Goal: Task Accomplishment & Management: Use online tool/utility

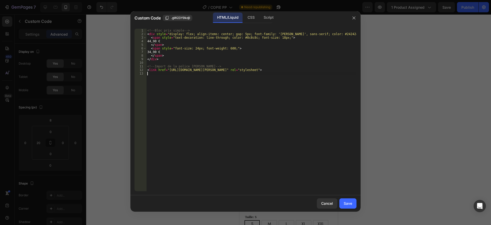
click at [215, 74] on div "<!-- Bloc prix simple --> < div style = "display: flex; align-items: center; ga…" at bounding box center [251, 113] width 210 height 169
type textarea "<link href="[URL][DOMAIN_NAME][PERSON_NAME]" rel="stylesheet">"
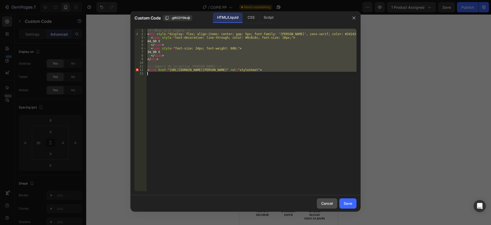
click at [324, 201] on div "Cancel" at bounding box center [327, 202] width 12 height 5
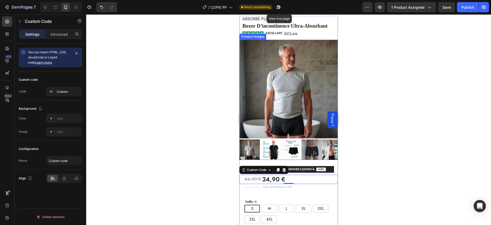
scroll to position [45, 0]
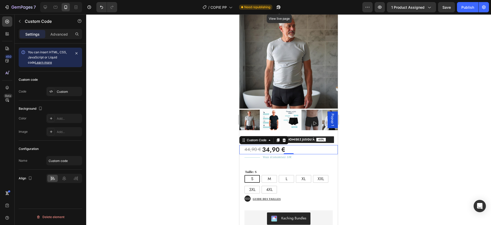
click at [293, 145] on div "44,90 € 34,90 €" at bounding box center [291, 149] width 93 height 9
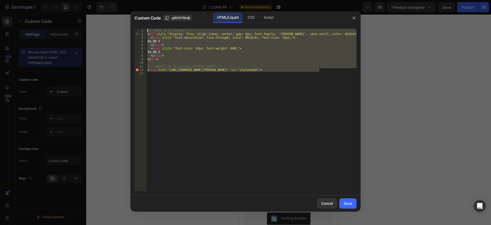
drag, startPoint x: 325, startPoint y: 71, endPoint x: 145, endPoint y: 29, distance: 185.1
click at [145, 29] on div "<link href="[URL][DOMAIN_NAME][PERSON_NAME]" rel="stylesheet"> 1 2 3 4 5 6 7 8 …" at bounding box center [246, 110] width 222 height 162
type textarea "<!-- Bloc prix simple --> <div style="display: flex; align-items: center; gap: …"
paste textarea
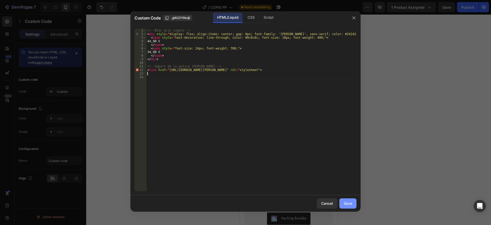
click at [348, 200] on button "Save" at bounding box center [347, 203] width 17 height 10
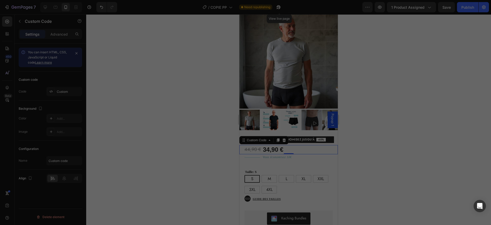
scroll to position [51, 0]
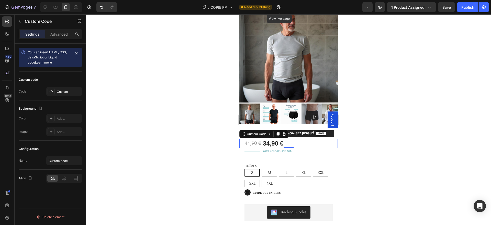
click at [300, 145] on div "44,90 € 34,90 €" at bounding box center [291, 143] width 93 height 9
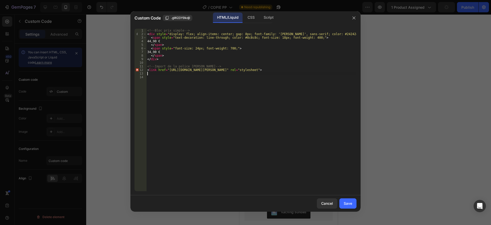
click at [293, 72] on div "<!-- Bloc prix simple --> < div style = "display: flex; align-items: center; ga…" at bounding box center [251, 113] width 210 height 169
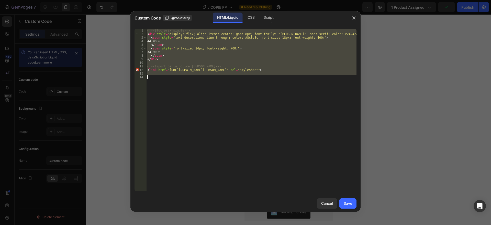
paste textarea
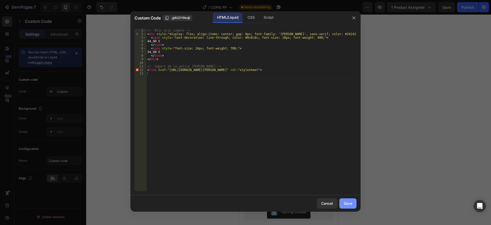
click at [351, 201] on div "Save" at bounding box center [348, 202] width 8 height 5
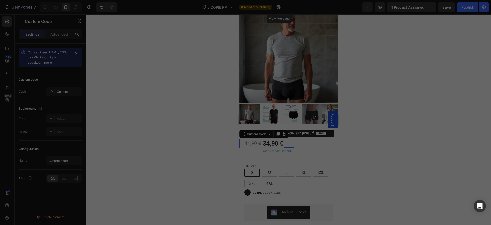
type textarea "<link href="[URL][DOMAIN_NAME][PERSON_NAME]" rel="stylesheet">"
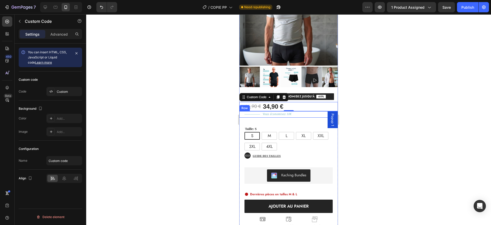
scroll to position [67, 0]
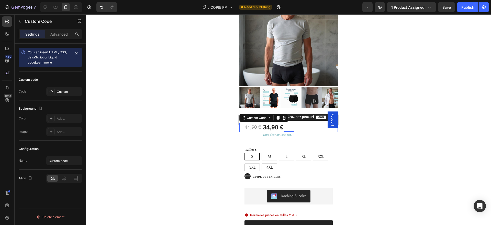
click at [293, 129] on div "44,90 € 34,90 €" at bounding box center [291, 127] width 93 height 9
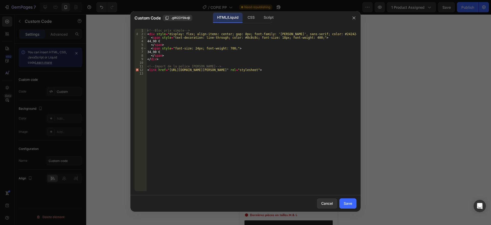
click at [249, 83] on div "<!-- Bloc prix simple --> < div style = "display: flex; align-items: center; ga…" at bounding box center [251, 113] width 210 height 169
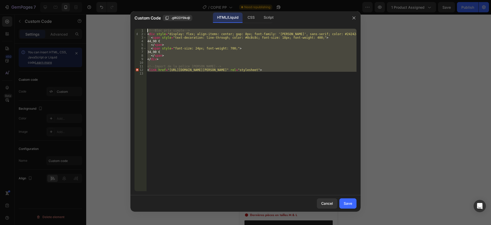
drag, startPoint x: 318, startPoint y: 79, endPoint x: 144, endPoint y: 29, distance: 181.2
click at [144, 29] on div "1 2 3 4 5 6 7 8 9 10 11 12 13 <!-- Bloc prix simple --> < div style = "display:…" at bounding box center [246, 110] width 222 height 162
type textarea "<!-- Bloc prix simple --> <div style="display: flex; align-items: center; gap: …"
paste textarea
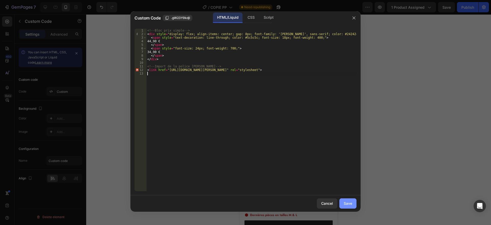
click at [352, 201] on div "Save" at bounding box center [348, 202] width 8 height 5
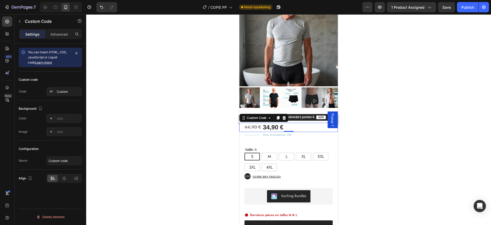
click at [278, 126] on span "34,90 €" at bounding box center [273, 127] width 20 height 9
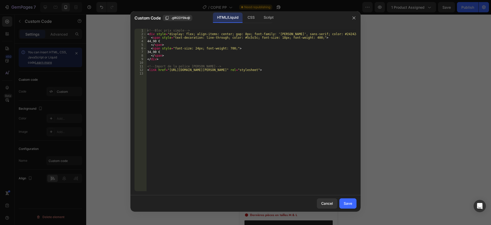
click at [231, 59] on div "<!-- Bloc prix simple --> < div style = "display: flex; align-items: center; ga…" at bounding box center [251, 113] width 210 height 169
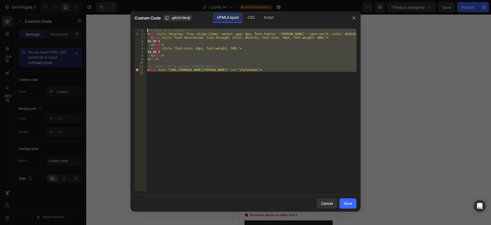
drag, startPoint x: 233, startPoint y: 78, endPoint x: 137, endPoint y: 6, distance: 119.6
click at [137, 6] on div "Custom Code .gW23Y9kdjI HTML/Liquid CSS Script </div> 1 2 3 4 5 6 7 8 9 10 11 1…" at bounding box center [245, 112] width 491 height 225
type textarea "<!-- Bloc prix simple --> <div style="display: flex; align-items: center; gap: …"
paste textarea
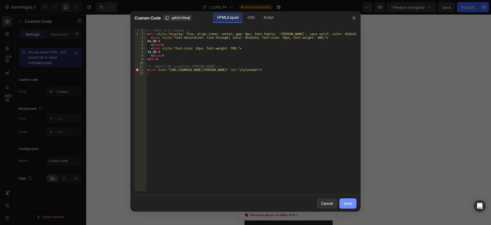
click at [348, 202] on div "Save" at bounding box center [348, 202] width 8 height 5
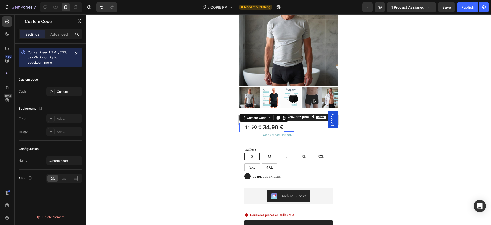
click at [283, 126] on span "34,90 €" at bounding box center [273, 127] width 20 height 9
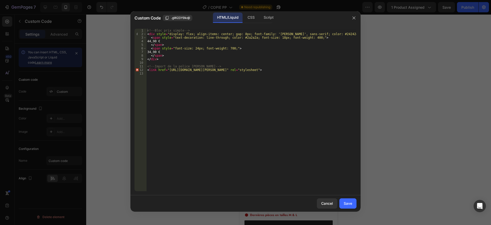
click at [317, 33] on div "<!-- Bloc prix simple --> < div style = "display: flex; align-items: center; ga…" at bounding box center [251, 113] width 210 height 169
type textarea "<div style="display: flex; align-items: center; gap: 8px; font-family: '[PERSON…"
click at [345, 201] on div "Save" at bounding box center [348, 202] width 8 height 5
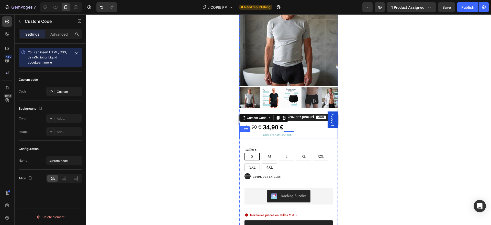
click at [311, 138] on div "Vous économisez 10€ Text Block" at bounding box center [299, 135] width 78 height 6
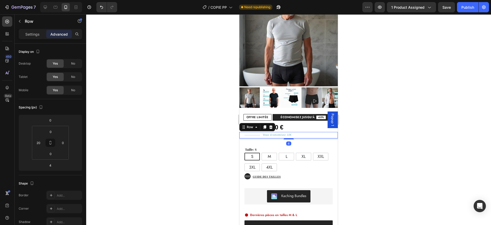
click at [311, 140] on div "44,90 € 34,90 € Custom Code Title Line Vous économisez 10€ Text Block Row 4 Tai…" at bounding box center [288, 187] width 98 height 135
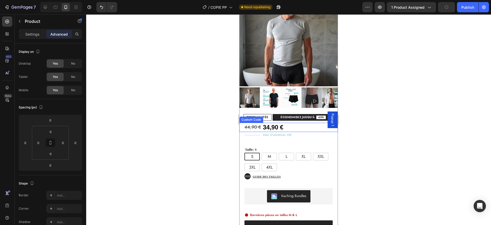
click at [272, 127] on span "34,90 €" at bounding box center [273, 127] width 20 height 9
click at [280, 128] on span "34,90 €" at bounding box center [273, 127] width 20 height 9
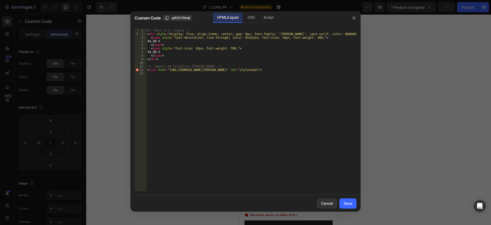
click at [267, 80] on div "<!-- Bloc prix simple --> < div style = "display: flex; align-items: center; ga…" at bounding box center [251, 113] width 210 height 169
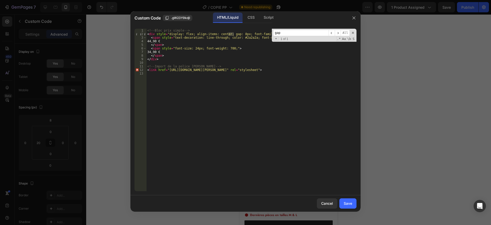
type input "gap"
click at [240, 34] on div "<!-- Bloc prix simple --> < div style = "display: flex; align-items: center; ga…" at bounding box center [251, 113] width 210 height 169
click at [238, 34] on div "<!-- Bloc prix simple --> < div style = "display: flex; align-items: center; ga…" at bounding box center [251, 113] width 210 height 169
type textarea "<div style="display: flex; align-items: center; gap: 6px; font-family: '[PERSON…"
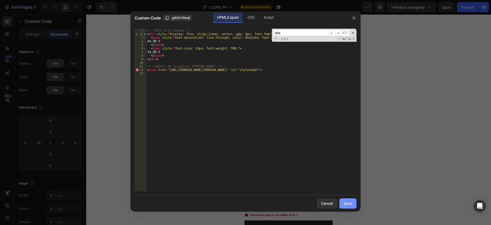
click at [345, 199] on button "Save" at bounding box center [347, 203] width 17 height 10
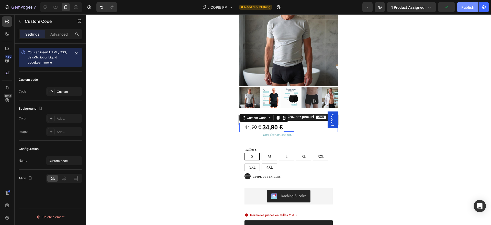
click at [465, 7] on div "Publish" at bounding box center [468, 7] width 13 height 5
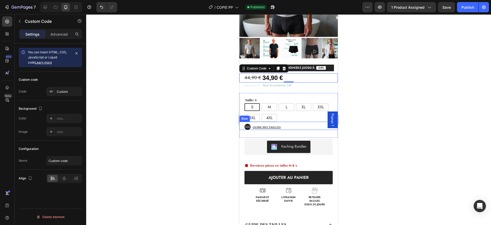
scroll to position [133, 0]
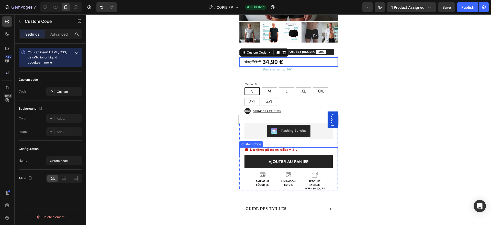
click at [275, 150] on span "Dernières pièces en tailles M & L" at bounding box center [273, 149] width 47 height 5
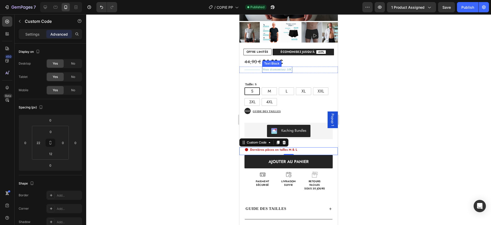
click at [288, 70] on span "Vous économisez 10€" at bounding box center [277, 70] width 29 height 4
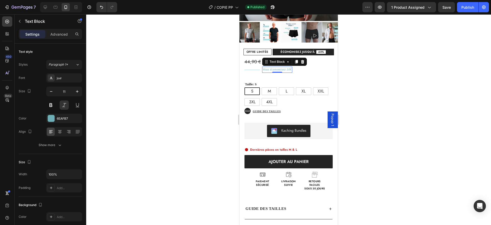
click at [292, 70] on div "Vous économisez 10€ Text Block 0" at bounding box center [299, 70] width 78 height 6
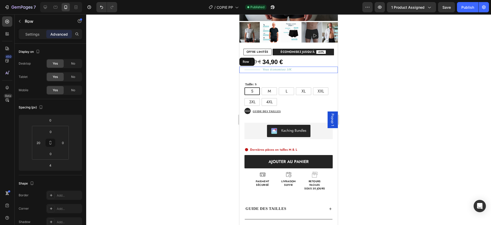
click at [293, 69] on div "Vous économisez 10€ Text Block 0" at bounding box center [299, 70] width 78 height 6
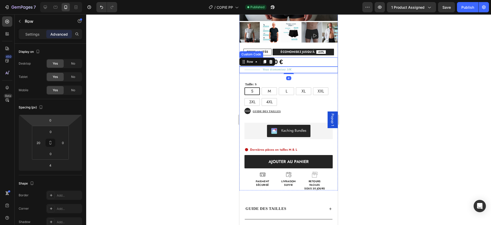
click at [307, 61] on div "44,90 € 34,90 €" at bounding box center [291, 61] width 93 height 9
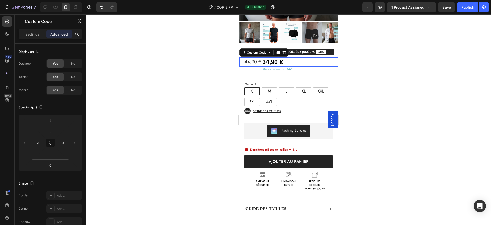
click at [276, 62] on span "34,90 €" at bounding box center [272, 61] width 20 height 9
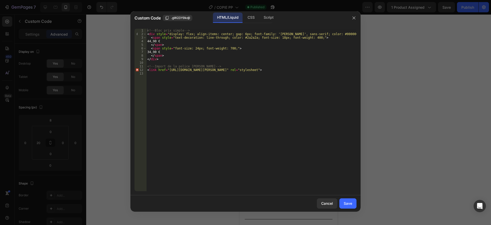
click at [241, 55] on div "<!-- Bloc prix simple --> < div style = "display: flex; align-items: center; ga…" at bounding box center [251, 113] width 210 height 169
click at [258, 53] on div "<!-- Bloc prix simple --> < div style = "display: flex; align-items: center; ga…" at bounding box center [251, 113] width 210 height 169
type textarea "34,90 €"
click at [355, 17] on icon "button" at bounding box center [354, 17] width 3 height 3
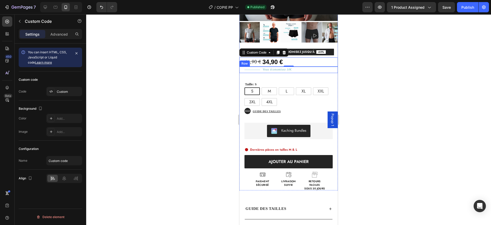
click at [295, 70] on div "Vous économisez 10€ Text Block" at bounding box center [299, 70] width 78 height 6
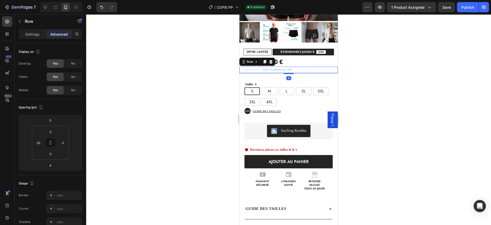
click at [295, 70] on div "Vous économisez 10€ Text Block" at bounding box center [299, 70] width 78 height 6
click at [283, 69] on span "Vous économisez 10€" at bounding box center [277, 70] width 29 height 4
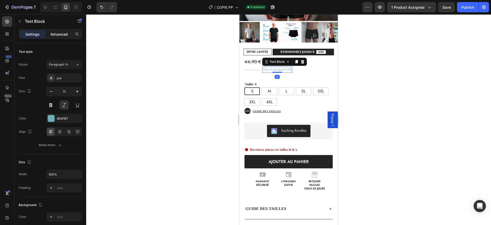
click at [57, 34] on p "Advanced" at bounding box center [58, 33] width 17 height 5
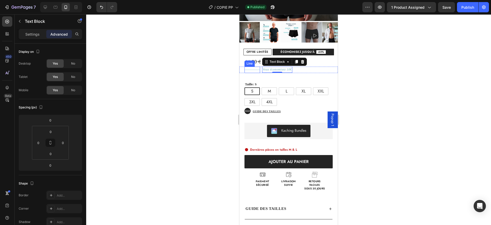
click at [255, 72] on div "Title Line" at bounding box center [253, 70] width 16 height 6
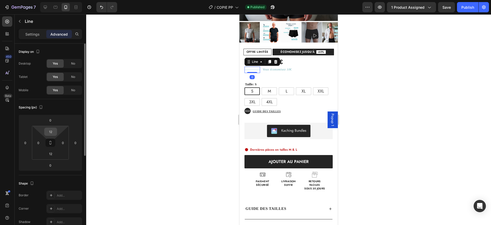
click at [52, 131] on input "12" at bounding box center [51, 132] width 10 height 8
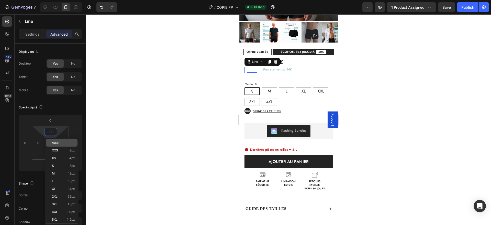
click at [64, 140] on div "Auto" at bounding box center [62, 143] width 32 height 8
type input "Auto"
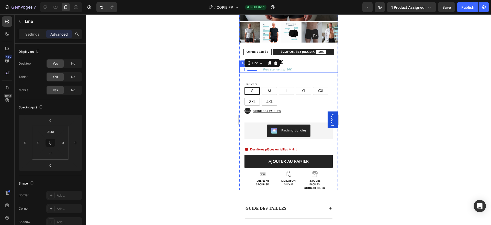
click at [301, 73] on div "Vous économisez 10€ Text Block" at bounding box center [299, 70] width 78 height 6
click at [318, 70] on div "Vous économisez 10€ Text Block" at bounding box center [299, 70] width 78 height 6
click at [36, 34] on p "Settings" at bounding box center [32, 33] width 14 height 5
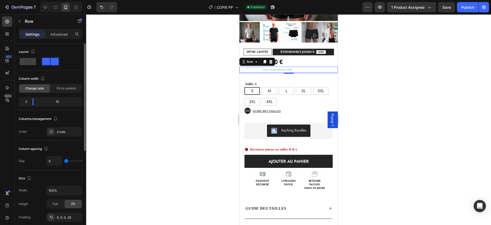
scroll to position [161, 0]
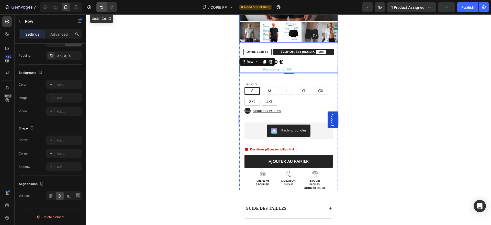
click at [99, 7] on icon "Undo/Redo" at bounding box center [101, 7] width 5 height 5
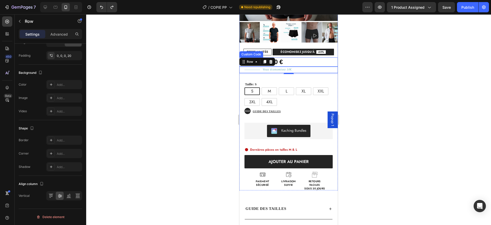
click at [297, 61] on div "44,90 € 34,90 €" at bounding box center [291, 61] width 93 height 9
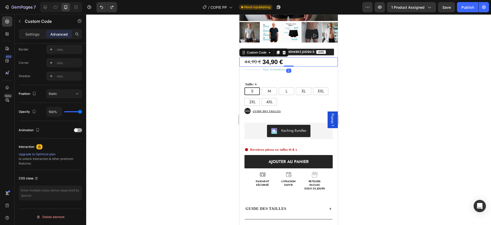
scroll to position [0, 0]
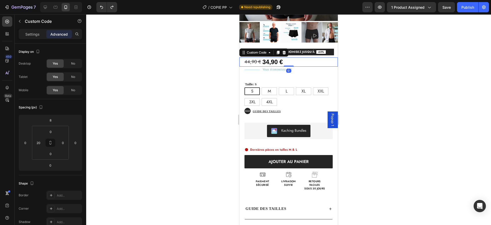
click at [274, 61] on span "34,90 €" at bounding box center [272, 61] width 20 height 9
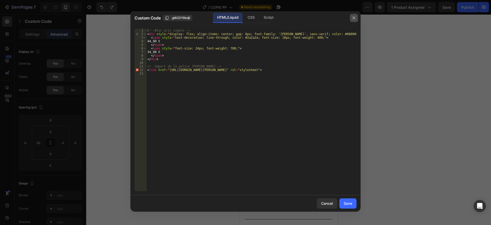
click at [354, 16] on icon "button" at bounding box center [354, 18] width 4 height 4
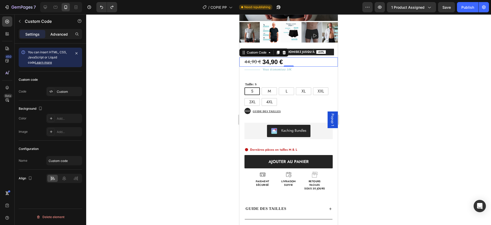
click at [63, 34] on p "Advanced" at bounding box center [58, 33] width 17 height 5
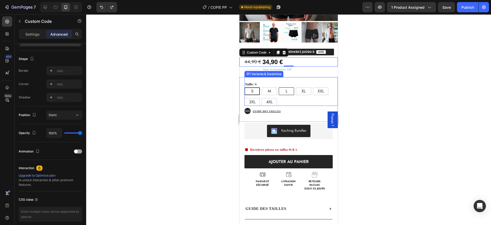
scroll to position [112, 0]
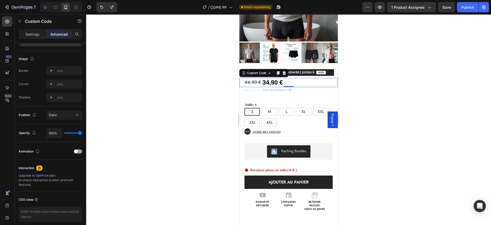
click at [303, 81] on div "44,90 € 34,90 €" at bounding box center [291, 82] width 93 height 9
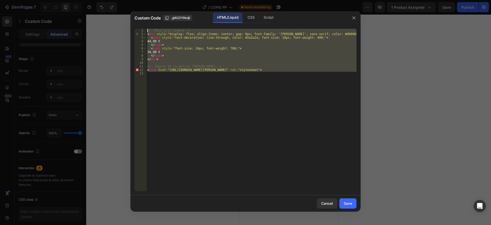
drag, startPoint x: 343, startPoint y: 73, endPoint x: 144, endPoint y: 26, distance: 204.6
click at [144, 26] on div "1 2 3 4 5 6 7 8 9 10 11 12 13 <!-- Bloc prix simple --> < div style = "display:…" at bounding box center [245, 110] width 230 height 170
type textarea "<!-- Bloc prix simple --> <div style="display: flex; align-items: center; gap: …"
paste textarea
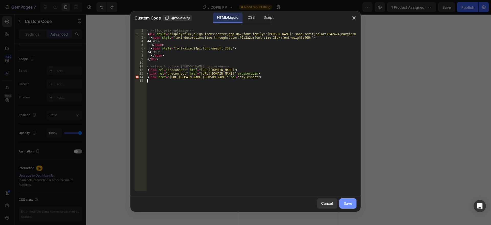
click at [346, 204] on div "Save" at bounding box center [348, 202] width 8 height 5
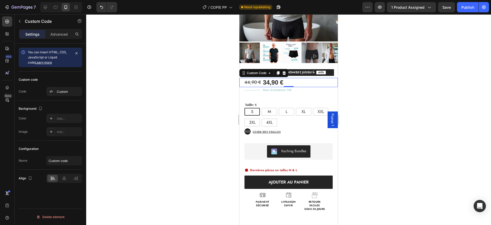
scroll to position [0, 0]
click at [297, 92] on div "Vous économisez 10€ Text Block" at bounding box center [299, 90] width 78 height 6
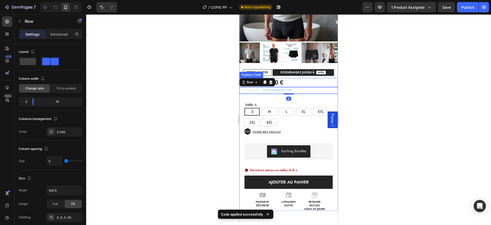
click at [297, 82] on div "44,90 € 34,90 €" at bounding box center [291, 82] width 93 height 9
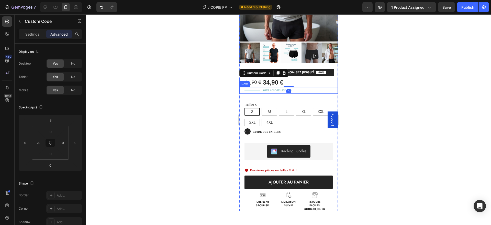
click at [304, 91] on div "Vous économisez 10€ Text Block" at bounding box center [299, 90] width 78 height 6
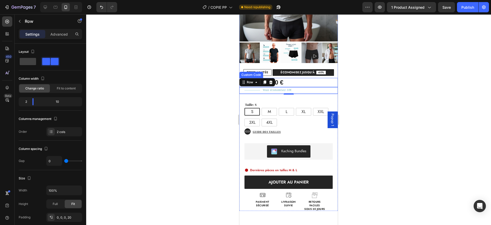
click at [292, 81] on div "44,90 € 34,90 €" at bounding box center [291, 82] width 93 height 9
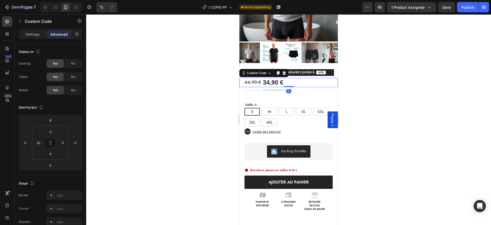
click at [292, 81] on div "44,90 € 34,90 €" at bounding box center [291, 82] width 93 height 9
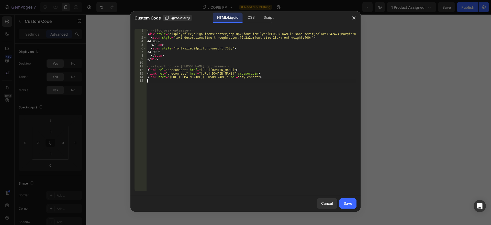
click at [292, 81] on div "<!-- Bloc prix optimisé --> < div style = "display:flex;align-items:center;gap:…" at bounding box center [251, 113] width 210 height 169
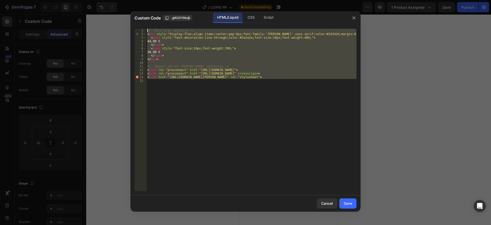
drag, startPoint x: 237, startPoint y: 90, endPoint x: 147, endPoint y: 28, distance: 109.6
click at [147, 28] on div "1 2 3 4 5 6 7 8 9 10 11 12 13 14 15 <!-- Bloc prix optimisé --> < div style = "…" at bounding box center [245, 110] width 230 height 170
type textarea "<!-- Bloc prix optimisé --> <div style="display:flex;align-items:center;gap:8px…"
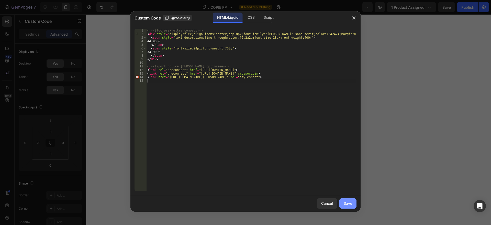
click at [354, 204] on button "Save" at bounding box center [347, 203] width 17 height 10
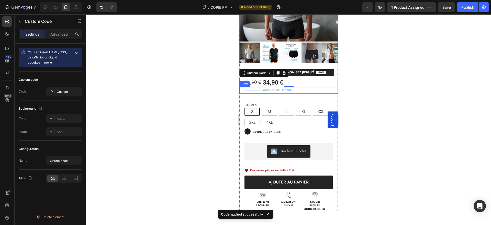
click at [307, 90] on div "Vous économisez 10€ Text Block" at bounding box center [299, 90] width 78 height 6
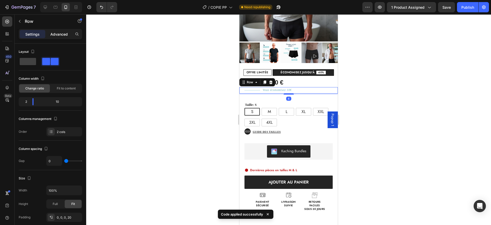
click at [62, 31] on p "Advanced" at bounding box center [58, 33] width 17 height 5
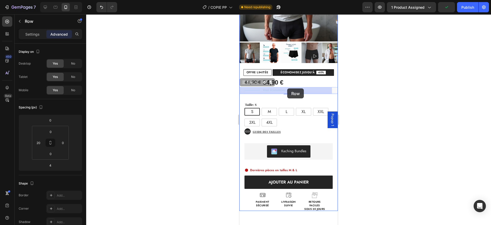
drag, startPoint x: 289, startPoint y: 91, endPoint x: 287, endPoint y: 89, distance: 2.7
click at [301, 79] on div "44,90 € 34,90 €" at bounding box center [291, 82] width 93 height 9
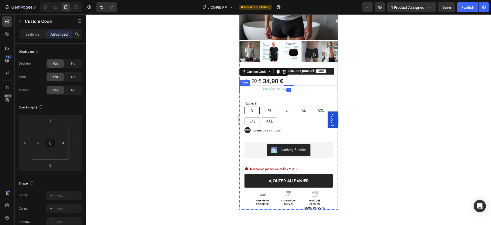
scroll to position [119, 0]
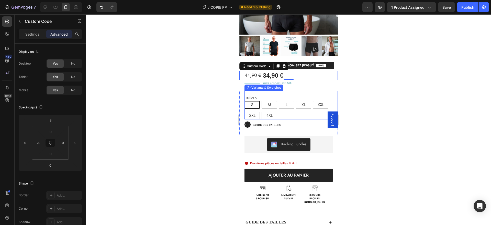
click at [306, 93] on div "Taille: S S S S M M M L L L XL XL XL XXL XXL XXL 3XL 3XL 3XL 4XL 4XL 4XL (P) Va…" at bounding box center [291, 105] width 93 height 29
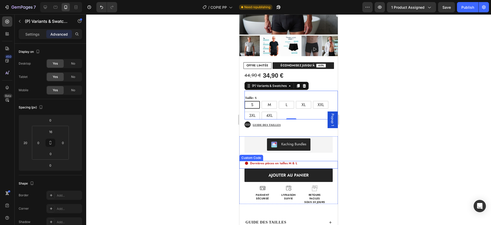
click at [277, 163] on span "Dernières pièces en tailles M & L" at bounding box center [273, 163] width 47 height 5
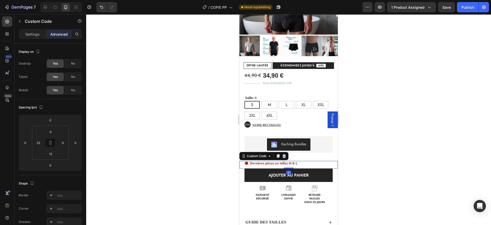
click at [277, 163] on span "Dernières pièces en tailles M & L" at bounding box center [273, 163] width 47 height 5
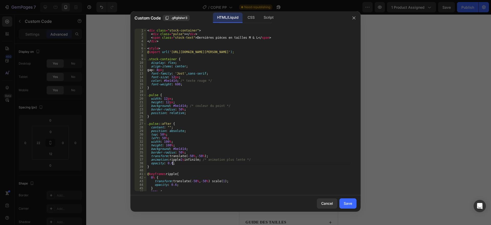
click at [277, 163] on div "< div class = "stock-container" > < div class = "pulse" > </ div > < span class…" at bounding box center [248, 113] width 204 height 169
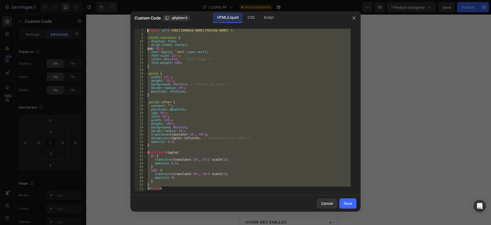
scroll to position [0, 0]
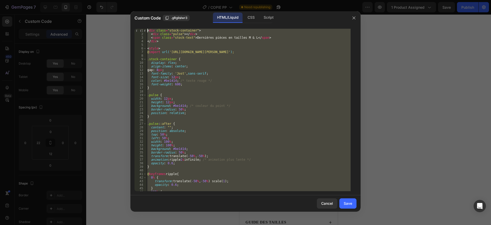
drag, startPoint x: 171, startPoint y: 184, endPoint x: 142, endPoint y: 22, distance: 164.2
click at [142, 22] on div "Custom Code .gRgIislwr3 HTML/Liquid CSS Script opacity: 0.6; 1 2 3 4 5 6 7 8 9 …" at bounding box center [245, 111] width 230 height 200
type textarea "<div class="stock-container"> <div class="pulse"></div>"
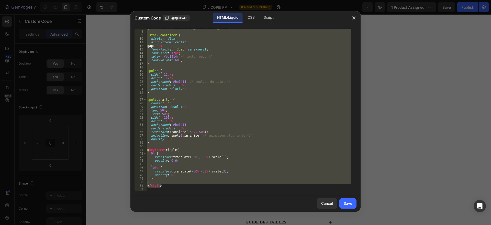
paste textarea
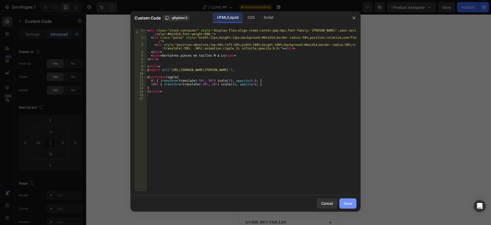
click at [345, 200] on div "Save" at bounding box center [348, 202] width 8 height 5
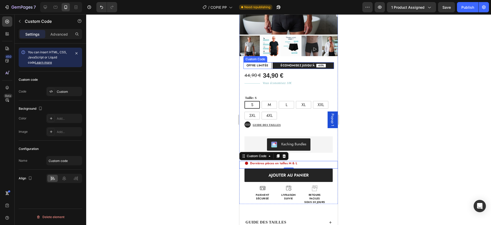
click at [301, 65] on span "ÉCONOMISEZ JUSQU’À" at bounding box center [298, 65] width 34 height 3
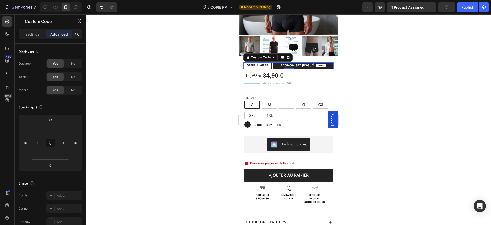
click at [294, 65] on span "ÉCONOMISEZ JUSQU’À" at bounding box center [298, 65] width 34 height 3
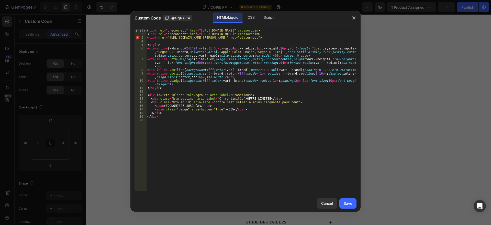
type textarea "#cta-inline .badge{background:#fff;color:var(--brand);border-radius:1px;padding…"
click at [247, 79] on div "< link rel = "preconnect" href = "[URL][DOMAIN_NAME]" crossorigin > < link rel …" at bounding box center [251, 113] width 210 height 169
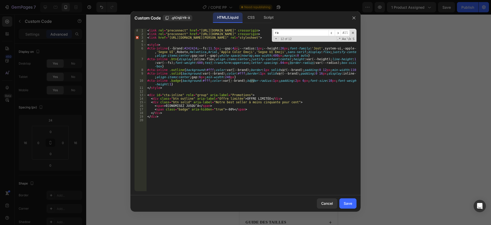
type input "r"
click at [353, 32] on span at bounding box center [353, 33] width 4 height 4
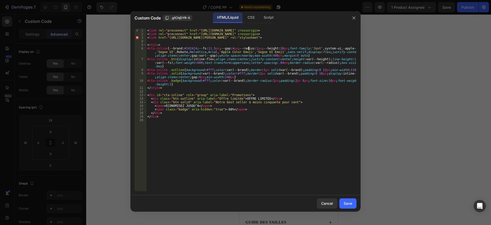
click at [248, 47] on div "< link rel = "preconnect" href = "[URL][DOMAIN_NAME]" crossorigin > < link rel …" at bounding box center [251, 113] width 210 height 169
type textarea "#cta-inline{--brand:#242424;--fs:11.5px;--gap:4px;--radius:2px;--height:26px;fo…"
click at [348, 200] on button "Save" at bounding box center [347, 203] width 17 height 10
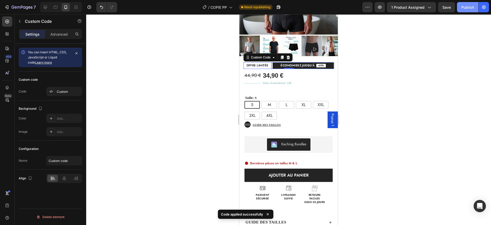
click at [471, 7] on div "Publish" at bounding box center [468, 7] width 13 height 5
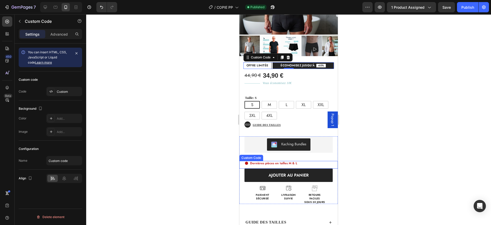
click at [278, 164] on span "Dernières pièces en tailles M & L" at bounding box center [273, 163] width 47 height 5
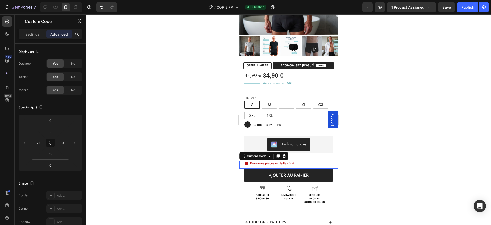
click at [278, 164] on span "Dernières pièces en tailles M & L" at bounding box center [273, 163] width 47 height 5
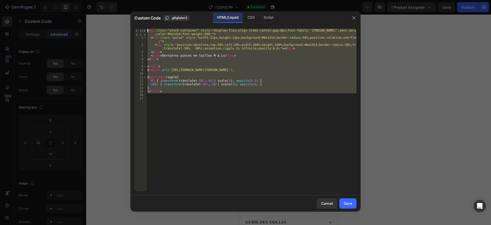
drag, startPoint x: 211, startPoint y: 93, endPoint x: 141, endPoint y: 23, distance: 99.5
click at [141, 23] on div "Custom Code .gRgIislwr3 HTML/Liquid CSS Script 1 2 3 4 5 6 7 8 9 10 11 12 13 14…" at bounding box center [245, 111] width 230 height 200
type textarea "<div class="stock-container" style="display:flex;align-items:center;gap:8px;fon…"
paste textarea
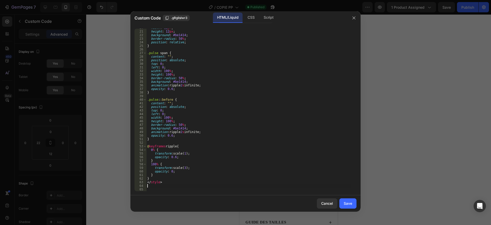
scroll to position [71, 0]
click at [345, 201] on div "Save" at bounding box center [348, 202] width 8 height 5
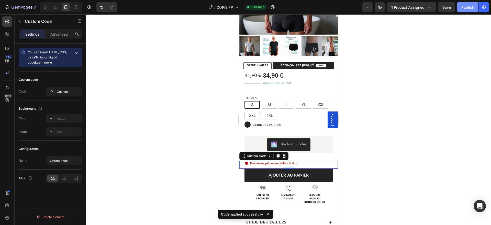
click at [469, 7] on div "Publish" at bounding box center [468, 7] width 13 height 5
click at [306, 165] on div "Dernières pièces en tailles M & L" at bounding box center [291, 163] width 93 height 5
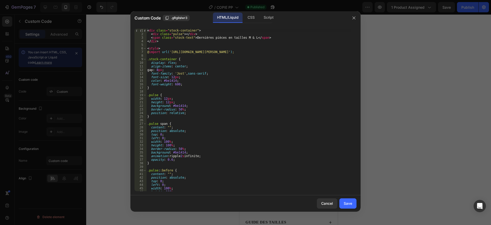
type textarea "content: "";"
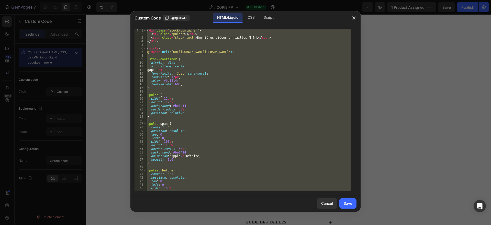
paste textarea
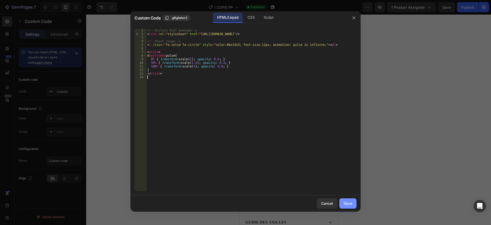
click at [347, 202] on div "Save" at bounding box center [348, 202] width 8 height 5
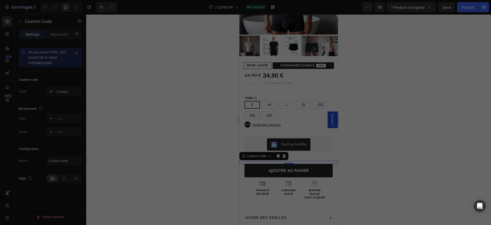
type textarea "</style>"
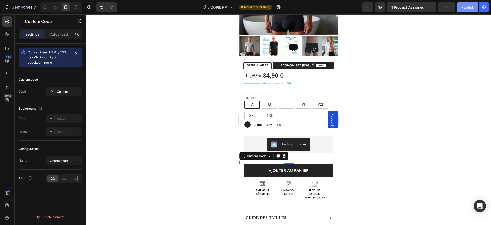
click at [463, 7] on div "Publish" at bounding box center [468, 7] width 13 height 5
click at [311, 161] on div at bounding box center [291, 161] width 93 height 0
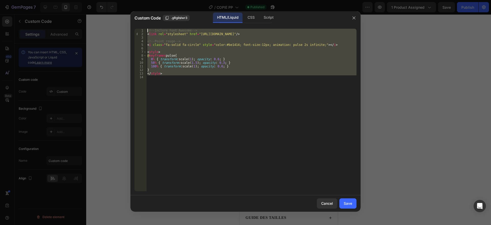
drag, startPoint x: 205, startPoint y: 128, endPoint x: 145, endPoint y: 10, distance: 132.0
click at [145, 10] on div "Custom Code .gRgIislwr3 HTML/Liquid CSS Script 1 2 3 4 5 6 7 8 9 10 11 12 13 14…" at bounding box center [245, 112] width 491 height 225
type textarea "<!-- Inclure Font Awesome --> <link rel="stylesheet" href="[URL][DOMAIN_NAME]"/>"
paste textarea
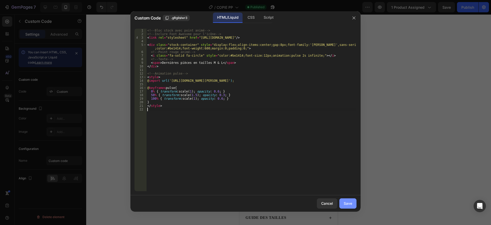
click at [351, 205] on div "Save" at bounding box center [348, 202] width 8 height 5
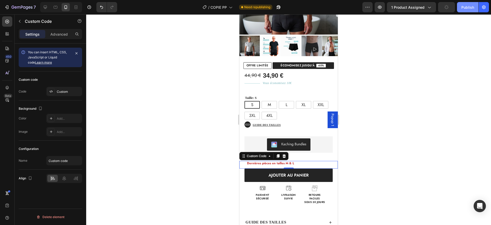
click at [463, 8] on div "Publish" at bounding box center [468, 7] width 13 height 5
click at [292, 162] on span "Dernières pièces en tailles M & L" at bounding box center [270, 163] width 47 height 5
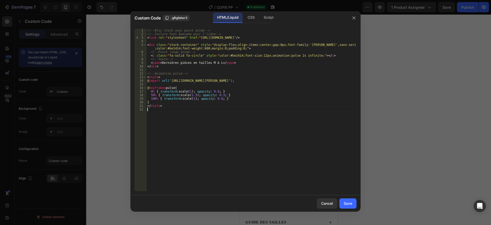
type textarea "</style>"
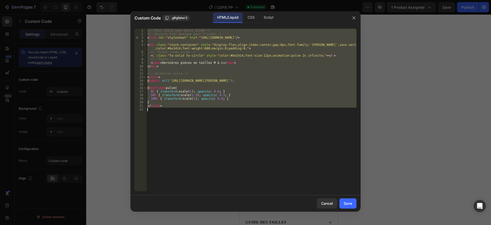
paste textarea
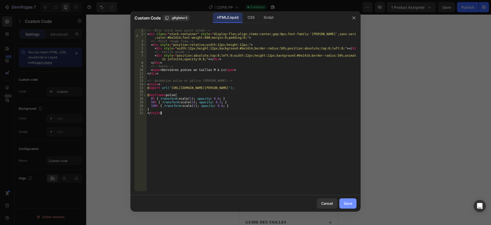
type textarea "</style>"
click at [347, 204] on div "Save" at bounding box center [348, 202] width 8 height 5
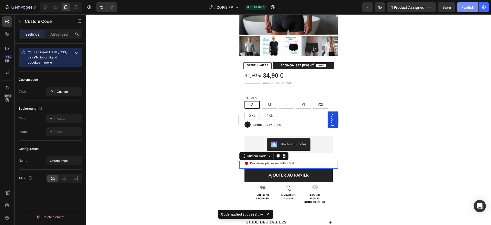
click at [476, 8] on button "Publish" at bounding box center [467, 7] width 21 height 10
click at [295, 164] on span "Dernières pièces en tailles M & L" at bounding box center [273, 163] width 47 height 5
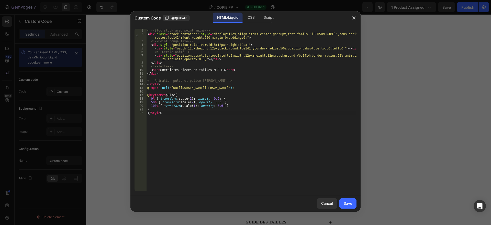
type textarea "} </style>"
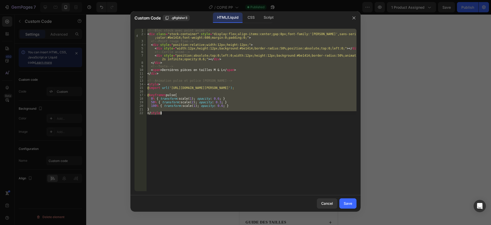
paste textarea
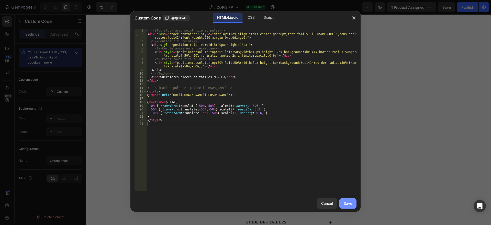
click at [350, 201] on div "Save" at bounding box center [348, 202] width 8 height 5
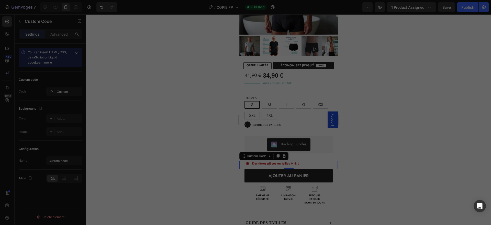
type textarea "</style>"
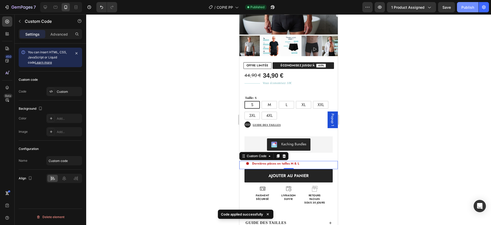
click at [467, 4] on button "Publish" at bounding box center [467, 7] width 21 height 10
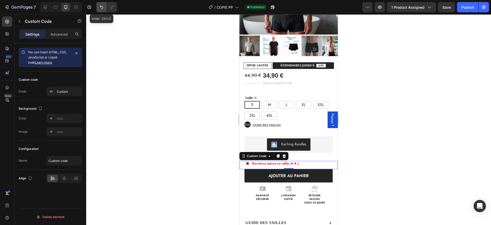
click at [99, 6] on icon "Undo/Redo" at bounding box center [101, 7] width 5 height 5
click at [100, 7] on icon "Undo/Redo" at bounding box center [101, 7] width 5 height 5
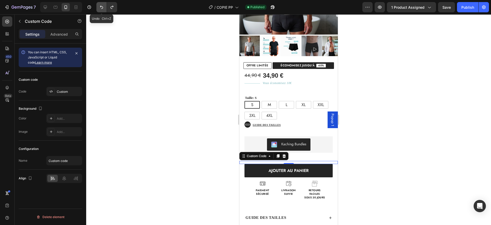
click at [101, 5] on icon "Undo/Redo" at bounding box center [101, 7] width 5 height 5
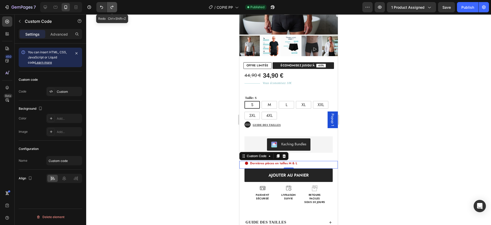
click at [110, 5] on icon "Undo/Redo" at bounding box center [111, 7] width 5 height 5
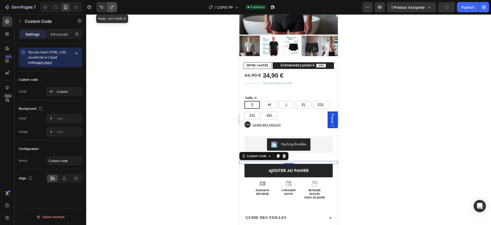
click at [110, 5] on icon "Undo/Redo" at bounding box center [111, 7] width 5 height 5
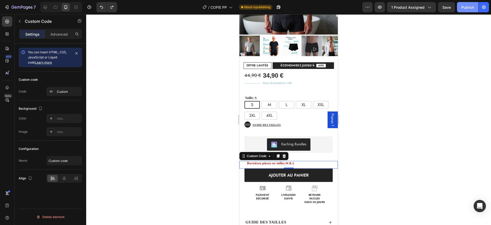
click at [465, 6] on div "Publish" at bounding box center [468, 7] width 13 height 5
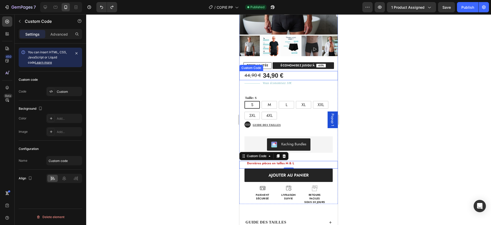
click at [278, 75] on span "34,90 €" at bounding box center [273, 75] width 20 height 9
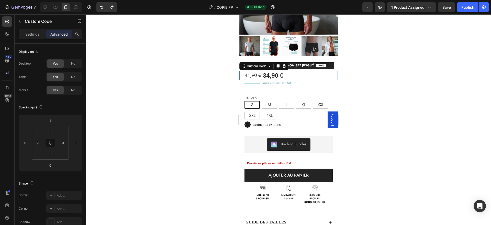
click at [278, 75] on span "34,90 €" at bounding box center [273, 75] width 20 height 9
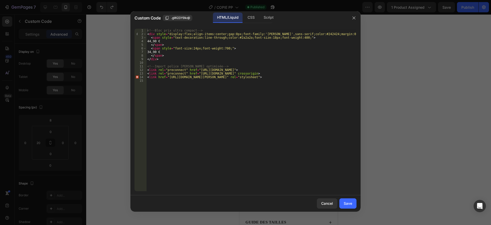
click at [231, 34] on div "<!-- Bloc prix ultra compact --> < div style = "display:flex;align-items:center…" at bounding box center [251, 113] width 210 height 169
type textarea "<div style="display:flex;align-items:center;gap:5px;font-family:'[PERSON_NAME]'…"
click at [342, 202] on button "Save" at bounding box center [347, 203] width 17 height 10
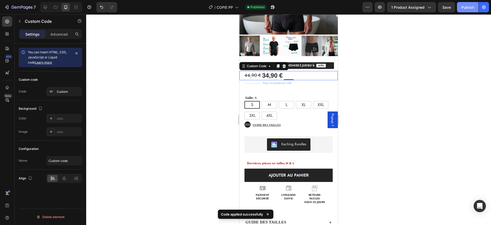
click at [463, 8] on div "Publish" at bounding box center [468, 7] width 13 height 5
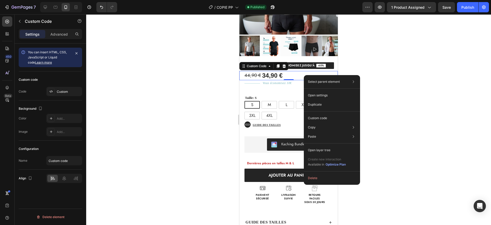
click at [304, 75] on div "Select parent element Section Product Custom Code Open settings Duplicate Custo…" at bounding box center [332, 129] width 56 height 109
click at [297, 78] on div "44,90 € 34,90 €" at bounding box center [291, 75] width 93 height 9
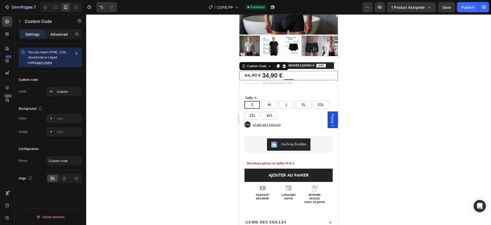
click at [60, 36] on p "Advanced" at bounding box center [58, 33] width 17 height 5
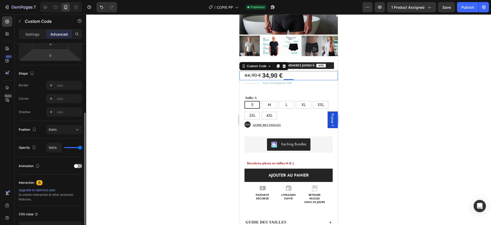
scroll to position [114, 0]
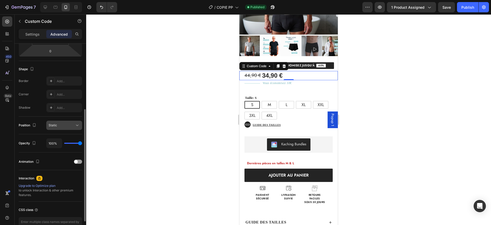
click at [63, 124] on div "Static" at bounding box center [62, 125] width 26 height 5
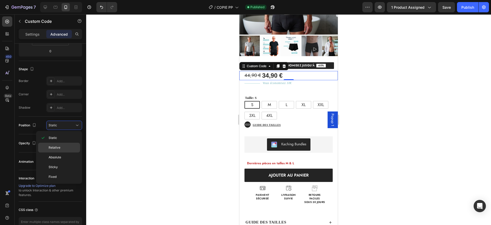
click at [59, 147] on span "Relative" at bounding box center [55, 147] width 12 height 5
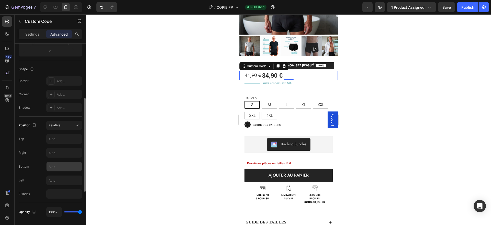
click at [60, 168] on input "text" at bounding box center [64, 166] width 35 height 9
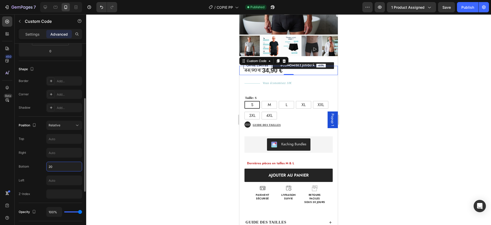
type input "2"
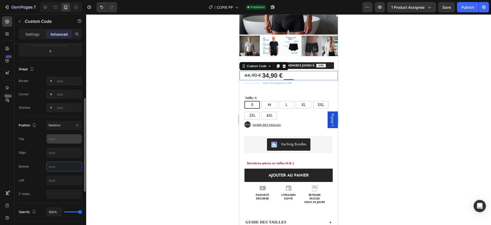
click at [57, 136] on input "text" at bounding box center [64, 138] width 35 height 9
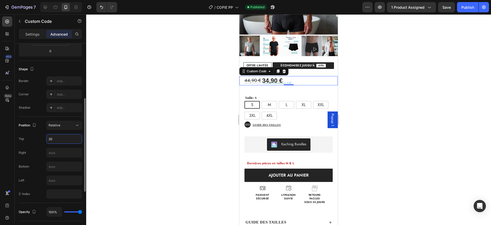
type input "2"
type input "10"
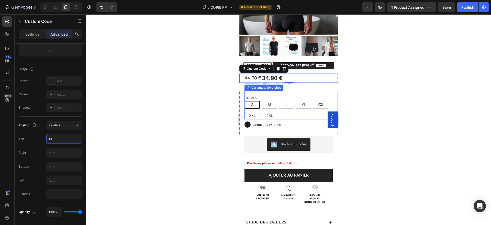
click at [272, 97] on div "Taille: S S S S M M M L L L XL XL XL XXL XXL XXL 3XL 3XL 3XL 4XL 4XL 4XL" at bounding box center [291, 107] width 93 height 25
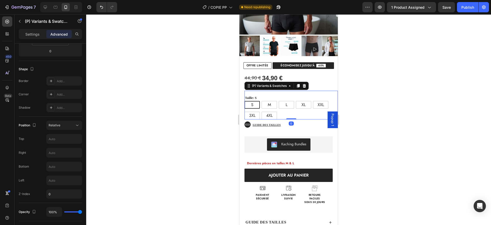
scroll to position [0, 0]
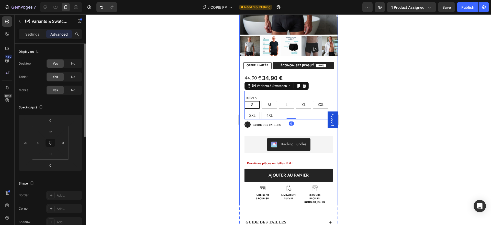
click at [317, 62] on div "ÉCONOMISEZ JUSQU’À -60%" at bounding box center [303, 65] width 61 height 7
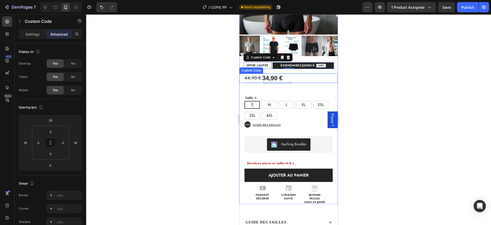
click at [275, 77] on span "34,90 €" at bounding box center [272, 77] width 20 height 9
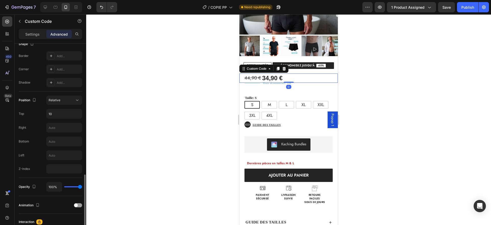
scroll to position [183, 0]
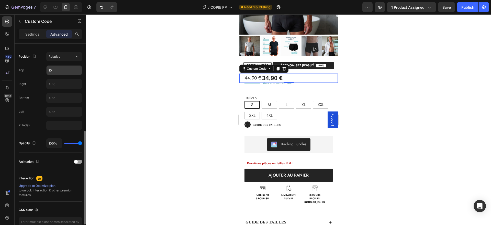
click at [59, 72] on input "10" at bounding box center [64, 69] width 35 height 9
type input "6"
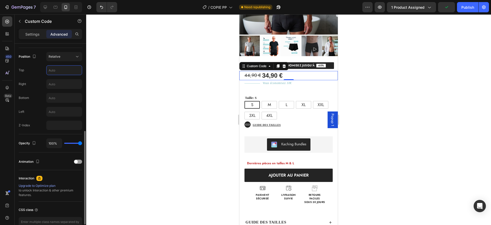
type input "8"
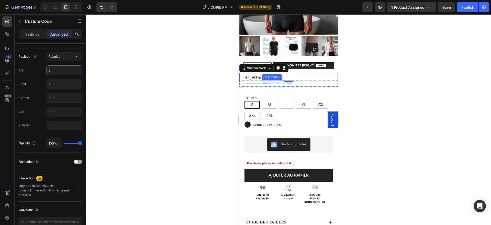
click at [277, 87] on div "44,90 € 34,90 € Custom Code 0 Title Line Vous économisez 10€ Text Block Row Tai…" at bounding box center [288, 136] width 98 height 135
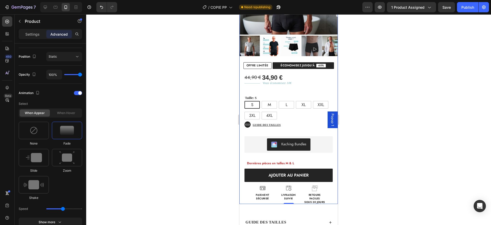
scroll to position [0, 0]
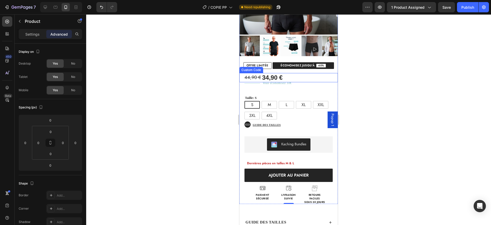
click at [303, 76] on div "44,90 € 34,90 €" at bounding box center [291, 77] width 93 height 9
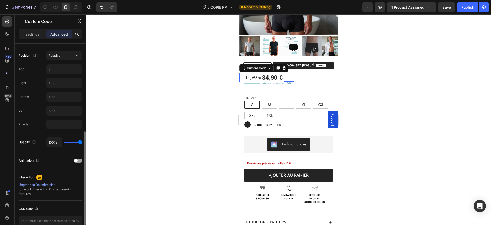
scroll to position [183, 0]
click at [58, 69] on input "8" at bounding box center [64, 69] width 35 height 9
type input "5"
type input "6"
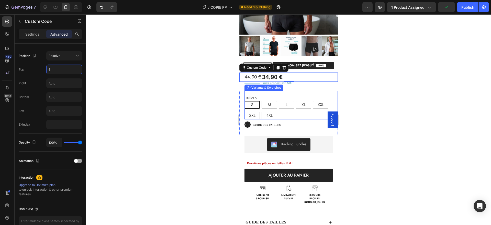
click at [286, 115] on div "S S S M M M L L L XL XL XL XXL XXL XXL 3XL 3XL 3XL 4XL 4XL 4XL" at bounding box center [291, 110] width 93 height 18
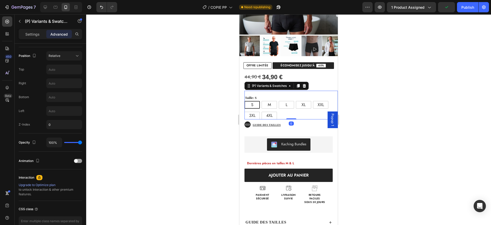
scroll to position [0, 0]
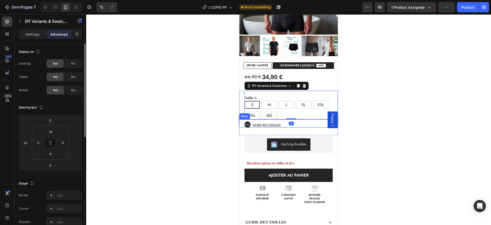
click at [301, 126] on div "Guide des tailles Button" at bounding box center [279, 124] width 57 height 6
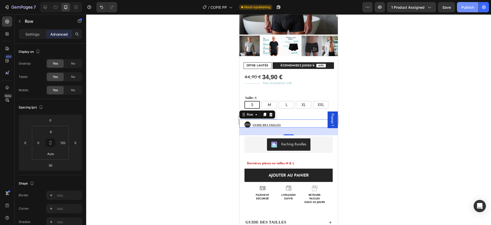
click at [470, 5] on div "Publish" at bounding box center [468, 7] width 13 height 5
click at [277, 77] on span "34,90 €" at bounding box center [272, 76] width 20 height 9
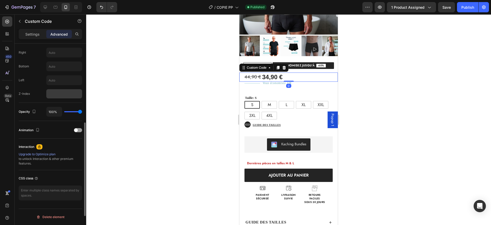
scroll to position [198, 0]
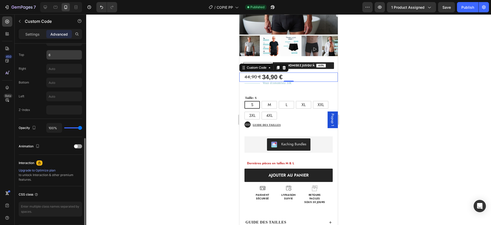
click at [58, 54] on input "6" at bounding box center [64, 54] width 35 height 9
type input "8"
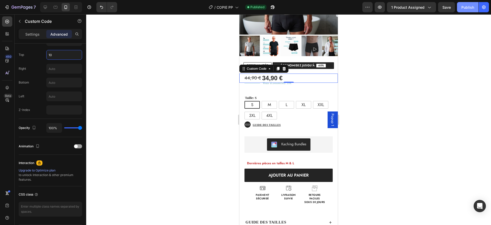
type input "10"
click at [459, 10] on button "Publish" at bounding box center [467, 7] width 21 height 10
click at [306, 79] on div "44,90 € 34,90 €" at bounding box center [291, 77] width 93 height 9
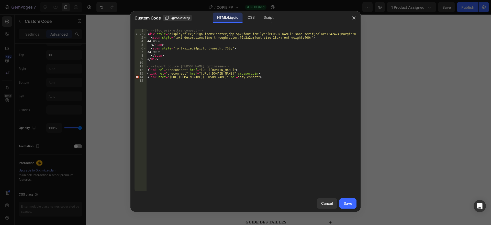
click at [230, 34] on div "<!-- Bloc prix ultra compact --> < div style = "display:flex;align-items:center…" at bounding box center [251, 113] width 210 height 169
type textarea "<div style="display:flex;align-items:center;gap:1px;font-family:'[PERSON_NAME]'…"
click at [348, 202] on div "Save" at bounding box center [348, 202] width 8 height 5
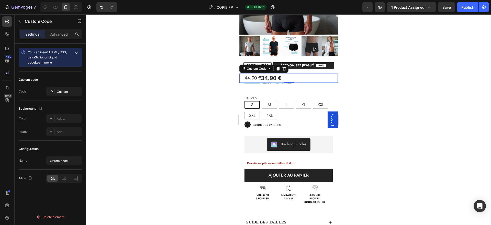
scroll to position [0, 0]
click at [293, 78] on div "44,90 € 34,90 €" at bounding box center [291, 77] width 93 height 9
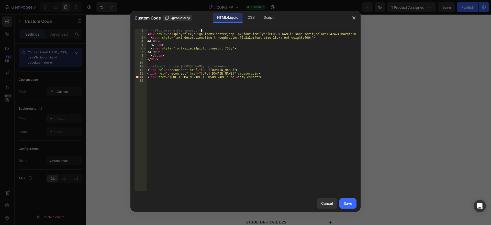
click at [229, 31] on div "<!-- Bloc prix ultra compact --> < div style = "display:flex;align-items:center…" at bounding box center [251, 113] width 210 height 169
click at [230, 33] on div "<!-- Bloc prix ultra compact --> < div style = "display:flex;align-items:center…" at bounding box center [251, 113] width 210 height 169
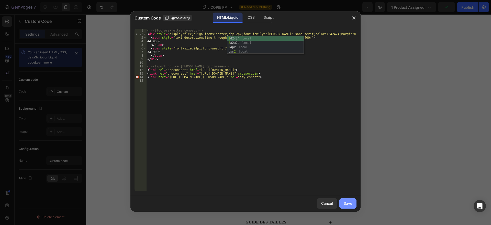
type textarea "<div style="display:flex;align-items:center;gap:2px;font-family:'[PERSON_NAME]'…"
click at [350, 204] on div "Save" at bounding box center [348, 202] width 8 height 5
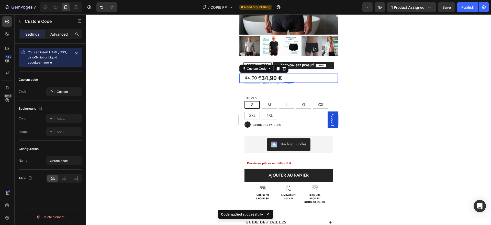
click at [55, 35] on p "Advanced" at bounding box center [58, 33] width 17 height 5
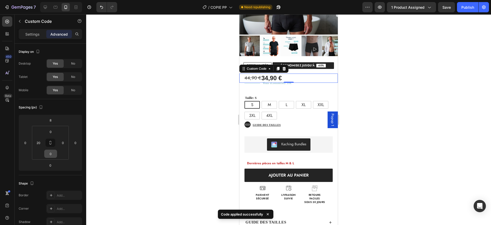
scroll to position [146, 0]
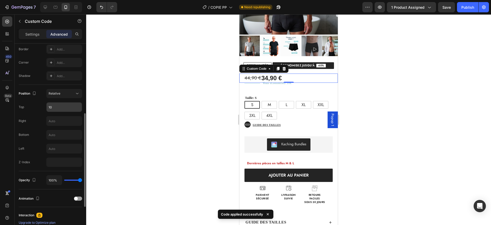
click at [63, 108] on input "10" at bounding box center [64, 106] width 35 height 9
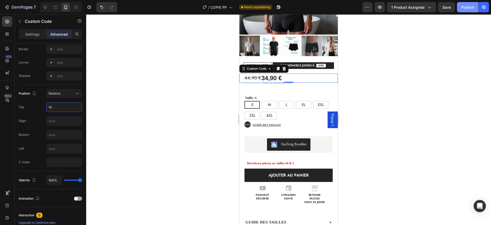
click at [464, 4] on button "Publish" at bounding box center [467, 7] width 21 height 10
click at [295, 76] on div "44,90 € 34,90 €" at bounding box center [291, 77] width 93 height 9
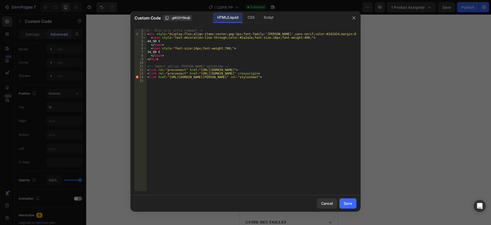
click at [231, 34] on div "<!-- Bloc prix ultra compact --> < div style = "display:flex;align-items:center…" at bounding box center [251, 113] width 210 height 169
type textarea "<div style="display:flex;align-items:center;gap:3px;font-family:'[PERSON_NAME]'…"
click at [349, 199] on button "Save" at bounding box center [347, 203] width 17 height 10
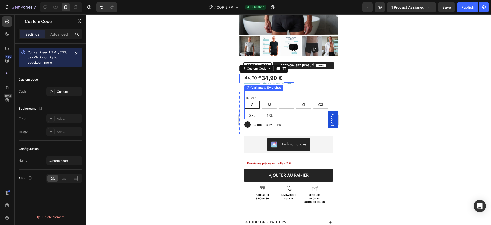
scroll to position [0, 0]
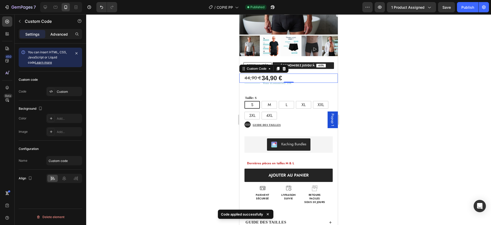
click at [56, 31] on p "Advanced" at bounding box center [58, 33] width 17 height 5
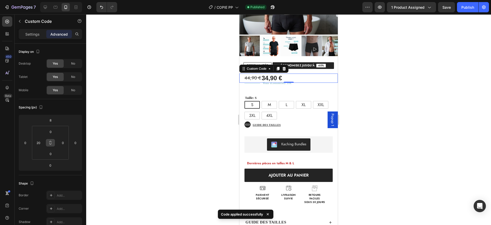
scroll to position [169, 0]
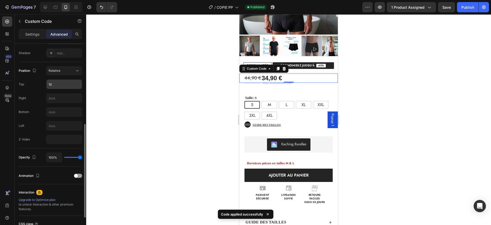
click at [56, 85] on input "10" at bounding box center [64, 84] width 35 height 9
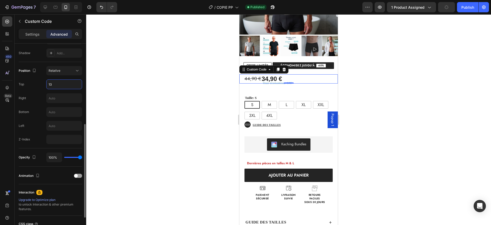
type input "13"
click at [43, 90] on div "Position Relative Top 13 Right Bottom Left Z-Index" at bounding box center [50, 105] width 63 height 78
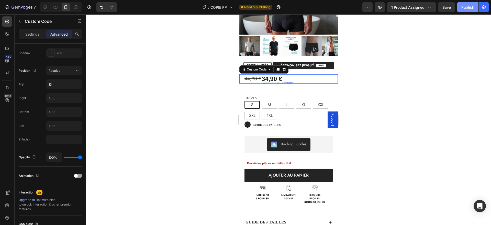
click at [473, 9] on div "Publish" at bounding box center [468, 7] width 13 height 5
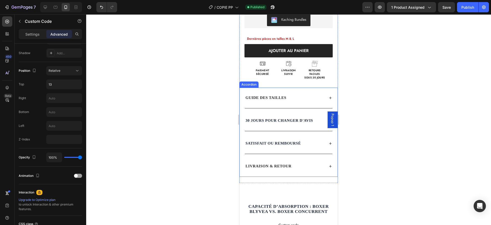
click at [300, 97] on div "GUIDE DES TAILLES" at bounding box center [285, 97] width 80 height 8
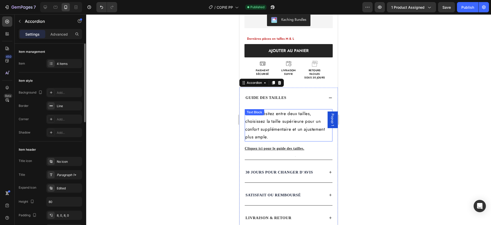
scroll to position [277, 0]
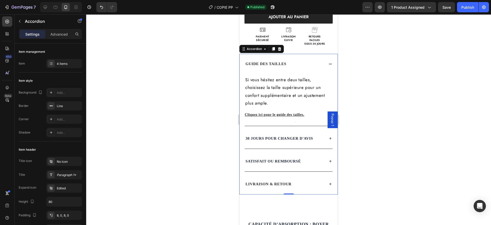
click at [296, 181] on div "LIVRAISON & RETOUR" at bounding box center [285, 184] width 80 height 8
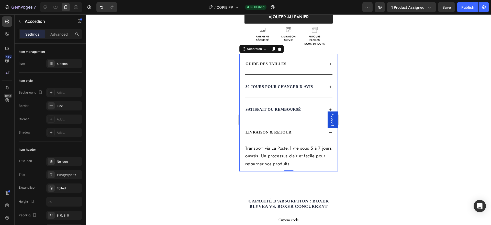
scroll to position [286, 0]
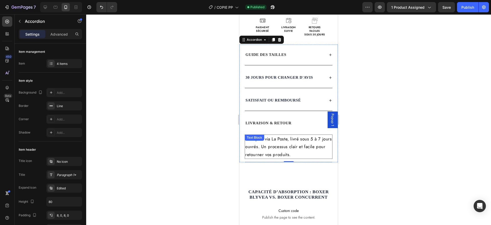
click at [304, 150] on p "Transport via La Poste, livré sous 5 à 7 jours ouvrés. Un processus clair et fa…" at bounding box center [288, 147] width 87 height 24
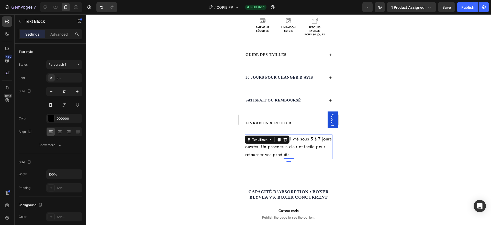
click at [321, 139] on p "Transport via La Poste, livré sous 5 à 7 jours ouvrés. Un processus clair et fa…" at bounding box center [288, 147] width 87 height 24
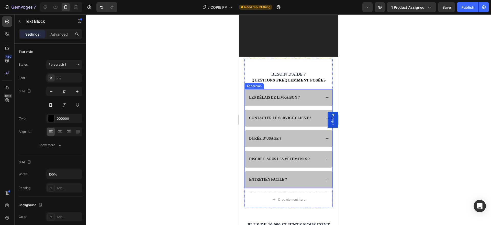
scroll to position [1179, 0]
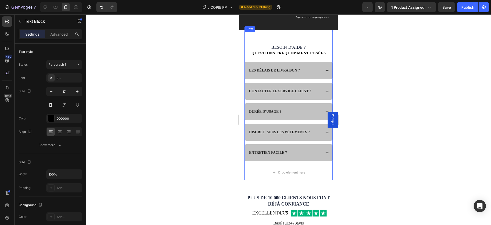
click at [321, 59] on div "Besoin d'aide ? Heading Questions fréquemment posées Heading LES DÉLAIS DE LIVR…" at bounding box center [289, 98] width 88 height 133
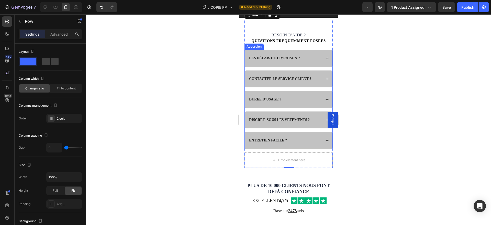
scroll to position [1188, 0]
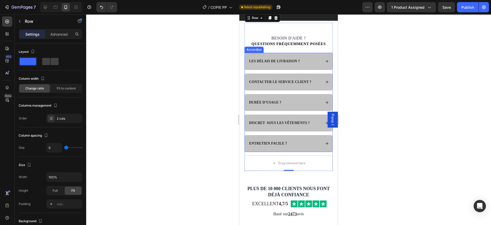
click at [309, 64] on div "LES DÉLAIS DE LIVRAISON ?" at bounding box center [284, 61] width 73 height 6
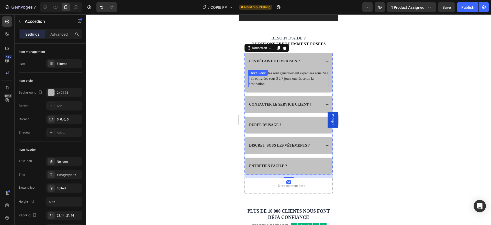
click at [303, 86] on p "Les commandes sont généralement expédiées sous 24 à 48h et livrées sous 3 à 7 j…" at bounding box center [289, 78] width 80 height 16
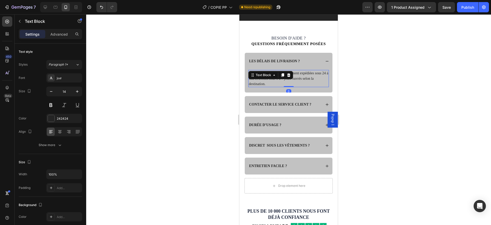
click at [286, 86] on p "Les commandes sont généralement expédiées sous 24 à 48h et livrées sous 3 à 7 j…" at bounding box center [289, 78] width 80 height 16
click at [285, 86] on p "Les commandes sont généralement expédiées sous 24 à 48h et livrées sous 3 à 7 j…" at bounding box center [289, 78] width 80 height 16
click at [290, 86] on p "Les commandes sont généralement expédiées sous 24 à 48h et livrées sous 5 à 7 j…" at bounding box center [289, 78] width 80 height 16
click at [301, 92] on div "Les commandes sont généralement expédiées sous 24 à 48h et livrées sous 5 à 8 j…" at bounding box center [289, 81] width 88 height 23
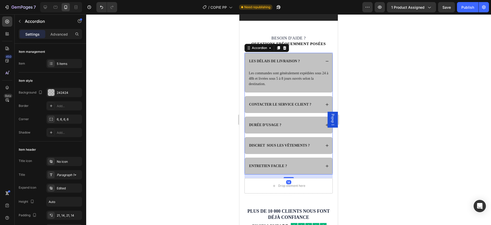
click at [308, 64] on div "LES DÉLAIS DE LIVRAISON ?" at bounding box center [284, 61] width 73 height 6
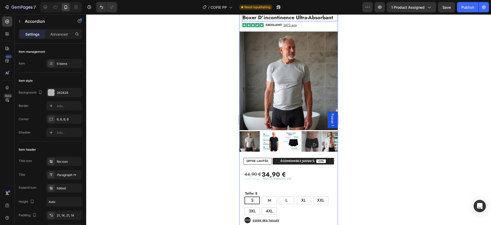
scroll to position [25, 0]
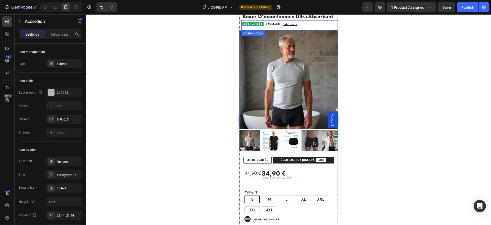
click at [279, 25] on span "EXCELLENT" at bounding box center [274, 24] width 16 height 3
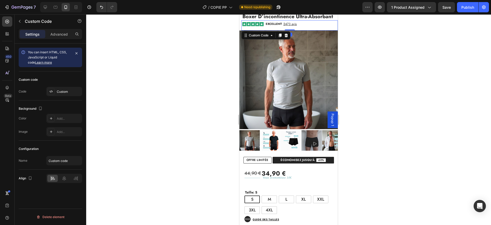
click at [269, 27] on div "EXCELLENT 2473 avis" at bounding box center [290, 23] width 96 height 5
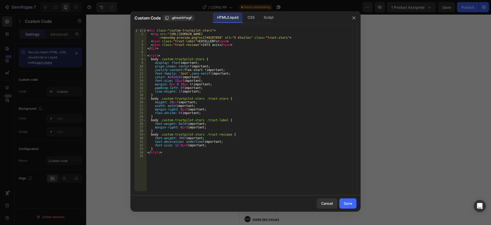
click at [265, 71] on div "< div class = "custom-trustpilot-stars" > < img src = "[URL][DOMAIN_NAME] -remo…" at bounding box center [251, 113] width 210 height 169
click at [179, 127] on div "< div class = "custom-trustpilot-stars" > < img src = "[URL][DOMAIN_NAME] -remo…" at bounding box center [251, 113] width 210 height 169
type textarea "margin-right: 3px !important;"
click at [352, 205] on div "Save" at bounding box center [348, 202] width 8 height 5
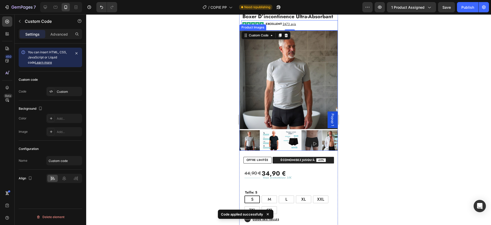
scroll to position [0, 0]
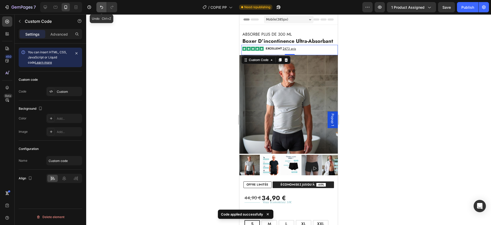
click at [100, 5] on icon "Undo/Redo" at bounding box center [101, 7] width 5 height 5
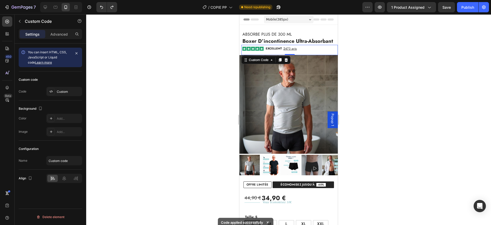
click at [302, 51] on div "EXCELLENT 2473 avis" at bounding box center [290, 48] width 96 height 5
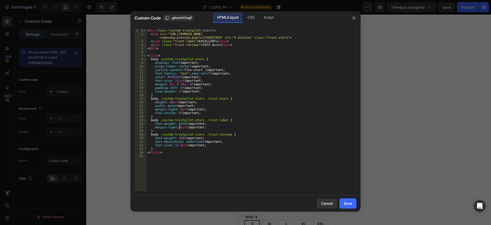
click at [180, 127] on div "< div class = "custom-trustpilot-stars" > < img src = "[URL][DOMAIN_NAME] -remo…" at bounding box center [251, 113] width 210 height 169
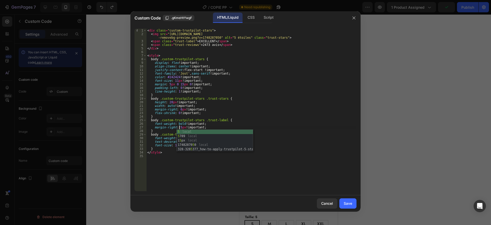
scroll to position [0, 3]
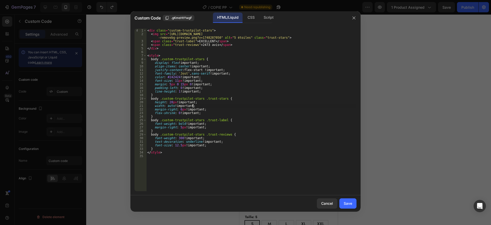
click at [211, 106] on div "< div class = "custom-trustpilot-stars" > < img src = "[URL][DOMAIN_NAME] -remo…" at bounding box center [251, 113] width 210 height 169
click at [179, 109] on div "< div class = "custom-trustpilot-stars" > < img src = "[URL][DOMAIN_NAME] -remo…" at bounding box center [251, 113] width 210 height 169
click at [199, 105] on div "< div class = "custom-trustpilot-stars" > < img src = "[URL][DOMAIN_NAME] -remo…" at bounding box center [251, 113] width 210 height 169
type textarea "width: auto !important;"
click at [349, 203] on div "Save" at bounding box center [348, 202] width 8 height 5
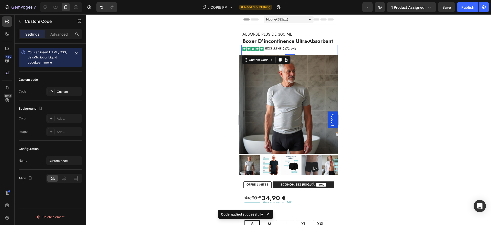
click at [311, 51] on div "EXCELLENT 2473 avis" at bounding box center [290, 48] width 96 height 5
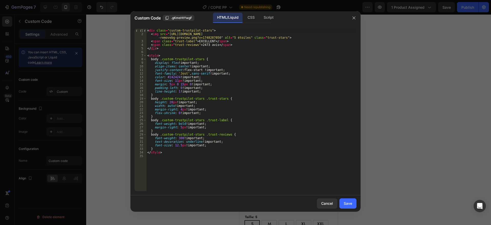
click at [169, 84] on div "< div class = "custom-trustpilot-stars" > < img src = "[URL][DOMAIN_NAME] -remo…" at bounding box center [251, 113] width 210 height 169
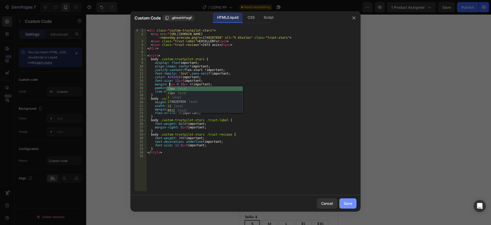
type textarea "margin: 1px 0 15px 0 !important;"
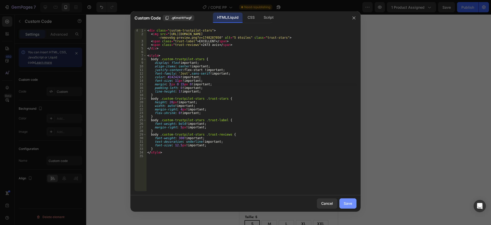
click at [345, 202] on div "Save" at bounding box center [348, 202] width 8 height 5
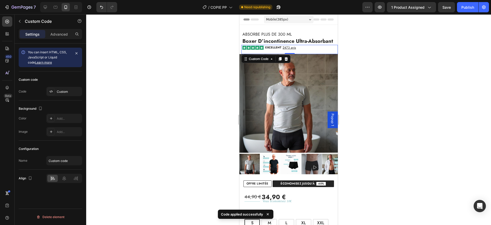
click at [304, 50] on div "EXCELLENT 2473 avis" at bounding box center [290, 47] width 96 height 5
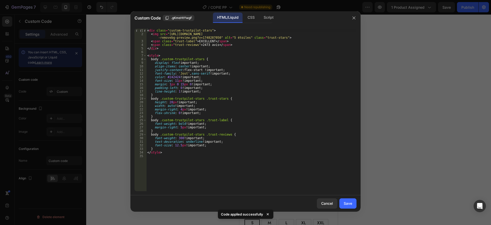
click at [181, 84] on div "< div class = "custom-trustpilot-stars" > < img src = "[URL][DOMAIN_NAME] -remo…" at bounding box center [251, 113] width 210 height 169
type textarea "margin: 1px 0 10px 0 !important;"
click at [345, 202] on div "Save" at bounding box center [348, 202] width 8 height 5
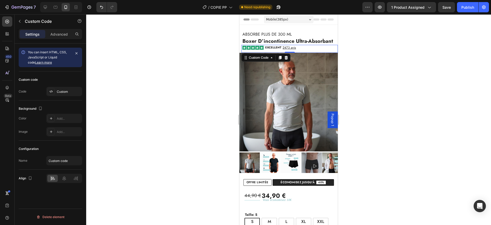
click at [305, 50] on div "EXCELLENT 2473 avis" at bounding box center [290, 47] width 96 height 5
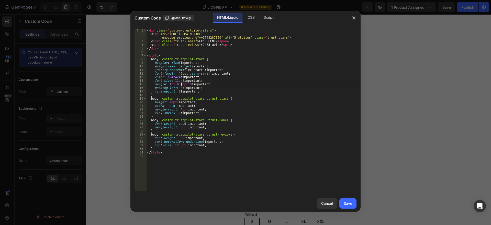
click at [181, 84] on div "< div class = "custom-trustpilot-stars" > < img src = "[URL][DOMAIN_NAME] -remo…" at bounding box center [251, 113] width 210 height 169
click at [181, 109] on div "< div class = "custom-trustpilot-stars" > < img src = "[URL][DOMAIN_NAME] -remo…" at bounding box center [251, 113] width 210 height 169
type textarea "margin-right: 4px !important;"
click at [179, 109] on div "< div class = "custom-trustpilot-stars" > < img src = "[URL][DOMAIN_NAME] -remo…" at bounding box center [251, 113] width 210 height 169
click at [339, 201] on div "Cancel Save" at bounding box center [245, 203] width 230 height 16
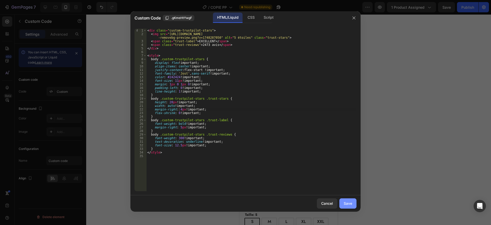
click at [347, 202] on div "Save" at bounding box center [348, 202] width 8 height 5
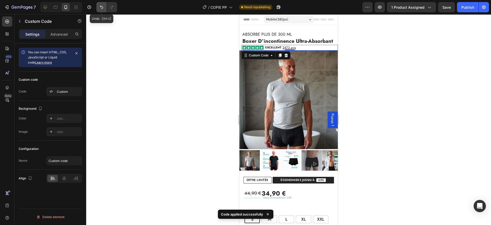
click at [100, 4] on button "Undo/Redo" at bounding box center [101, 7] width 10 height 10
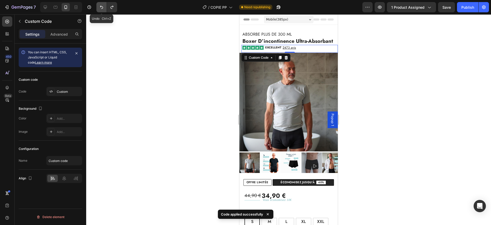
click at [100, 4] on button "Undo/Redo" at bounding box center [101, 7] width 10 height 10
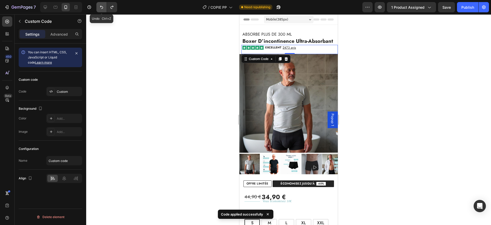
click at [100, 4] on button "Undo/Redo" at bounding box center [101, 7] width 10 height 10
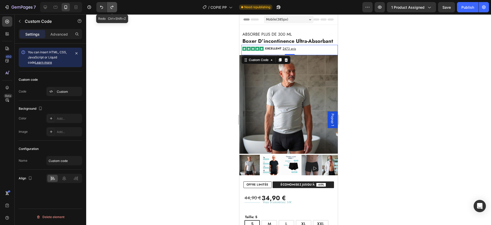
click at [110, 5] on icon "Undo/Redo" at bounding box center [111, 7] width 5 height 5
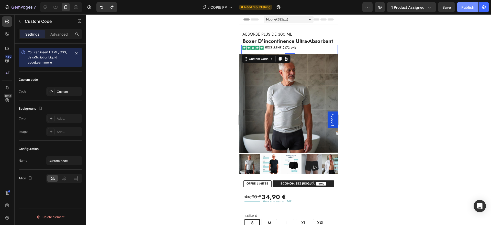
click at [466, 6] on div "Publish" at bounding box center [468, 7] width 13 height 5
click at [301, 45] on h2 "boxer d’incontinence ultra-absorbant" at bounding box center [290, 41] width 96 height 7
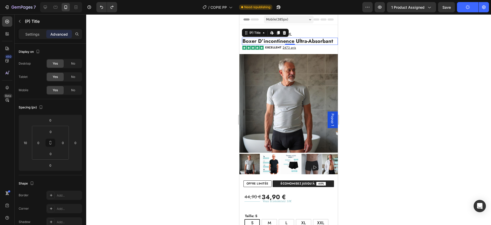
click at [143, 179] on div at bounding box center [288, 119] width 405 height 210
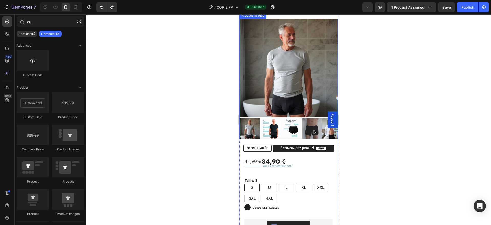
scroll to position [36, 0]
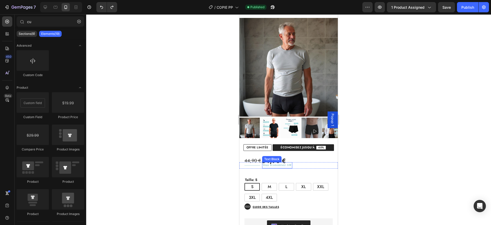
click at [267, 166] on span "Vous économisez 10€" at bounding box center [277, 165] width 29 height 4
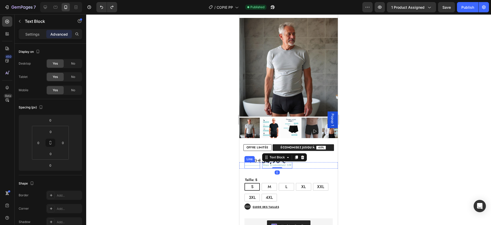
click at [255, 166] on div "Title Line" at bounding box center [253, 165] width 16 height 6
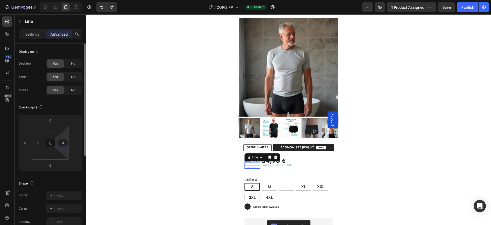
click at [63, 142] on input "0" at bounding box center [63, 143] width 8 height 8
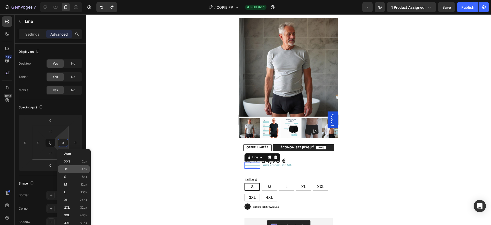
click at [78, 168] on p "XS 4px" at bounding box center [75, 169] width 23 height 4
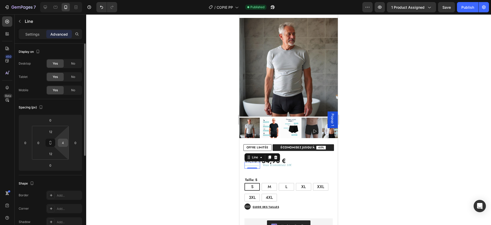
click at [60, 142] on input "4" at bounding box center [63, 143] width 8 height 8
click at [63, 141] on input "4" at bounding box center [63, 143] width 8 height 8
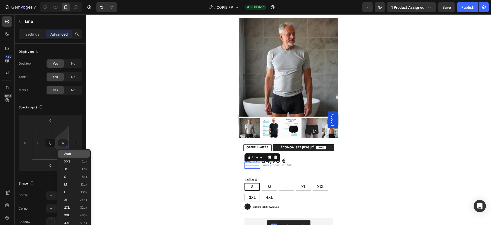
click at [65, 154] on span "Auto" at bounding box center [67, 154] width 7 height 4
type input "Auto"
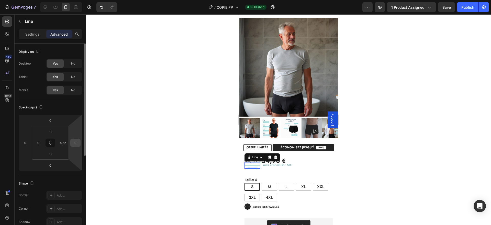
click at [76, 142] on input "0" at bounding box center [76, 143] width 8 height 8
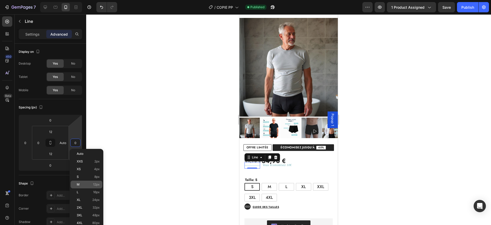
click at [81, 182] on div "M 12px" at bounding box center [87, 184] width 32 height 8
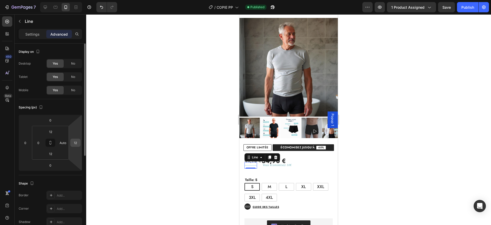
click at [76, 142] on input "12" at bounding box center [76, 143] width 8 height 8
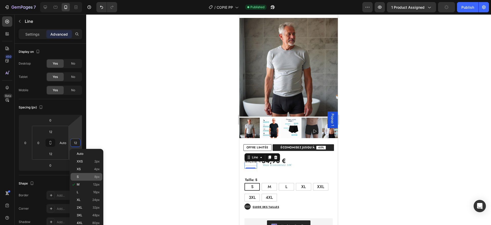
click at [88, 176] on p "S 8px" at bounding box center [88, 177] width 23 height 4
type input "8"
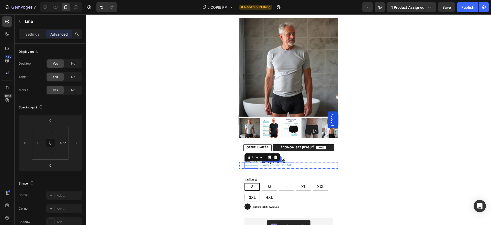
click at [283, 165] on span "Vous économisez 10€" at bounding box center [277, 165] width 29 height 4
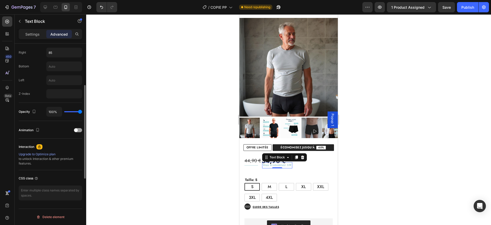
scroll to position [155, 0]
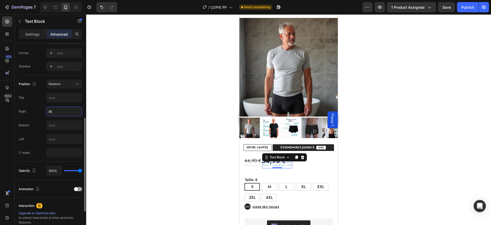
click at [58, 110] on input "85" at bounding box center [64, 111] width 35 height 9
type input "90"
click at [302, 162] on div "Vous économisez 10€ Text Block 0" at bounding box center [299, 165] width 78 height 6
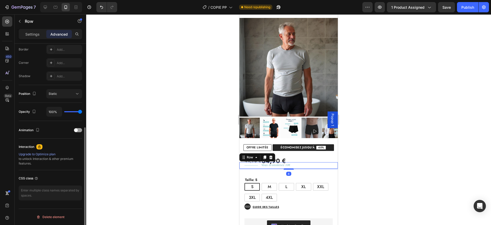
scroll to position [0, 0]
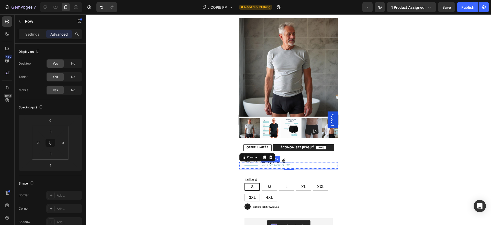
click at [263, 163] on span "Vous économisez 10€" at bounding box center [275, 165] width 29 height 4
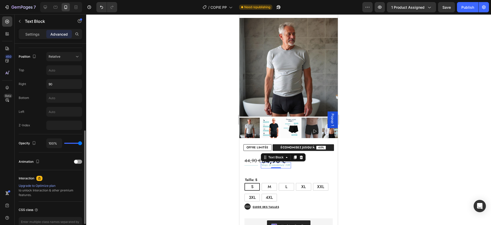
scroll to position [182, 0]
click at [58, 81] on input "90" at bounding box center [64, 84] width 35 height 9
type input "92"
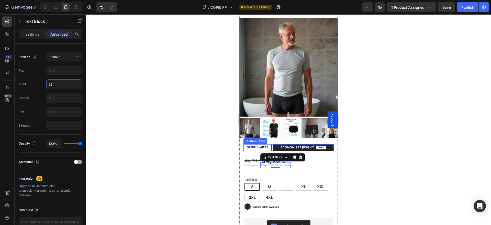
click at [257, 146] on div "OFFRE LIMITÉE" at bounding box center [258, 147] width 28 height 7
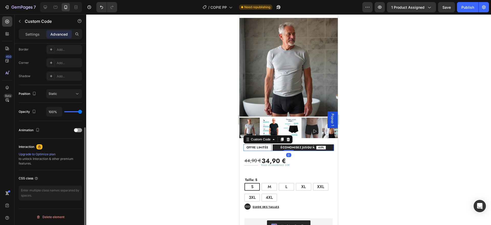
scroll to position [0, 0]
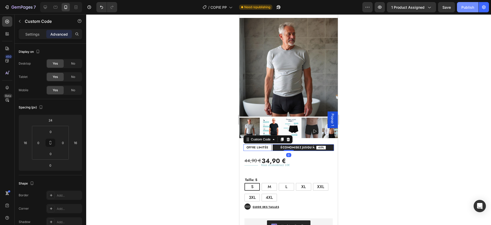
click at [463, 8] on div "Publish" at bounding box center [468, 7] width 13 height 5
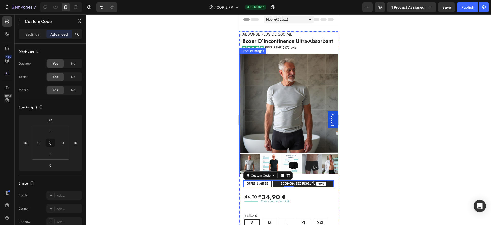
scroll to position [94, 0]
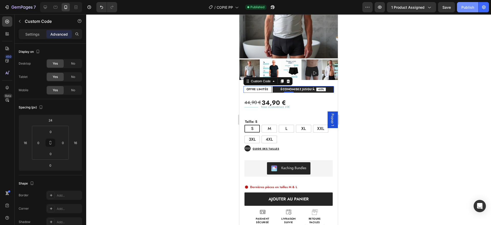
click at [463, 9] on div "Publish" at bounding box center [468, 7] width 13 height 5
click at [253, 108] on div "Title Line" at bounding box center [252, 107] width 14 height 6
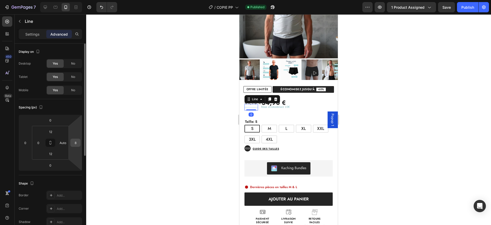
click at [75, 141] on input "8" at bounding box center [76, 143] width 8 height 8
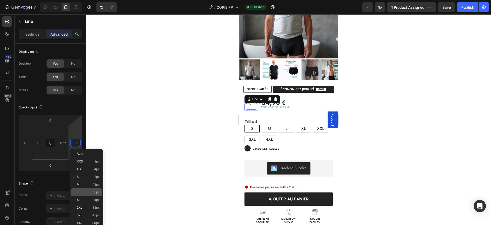
click at [81, 189] on div "L 16px" at bounding box center [87, 192] width 32 height 8
type input "16"
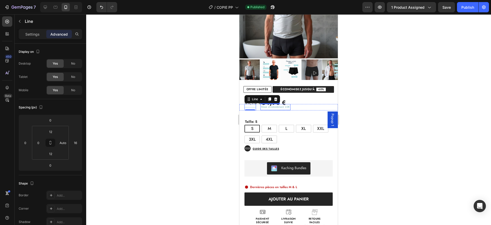
click at [284, 107] on span "Vous économisez 10€" at bounding box center [275, 107] width 29 height 4
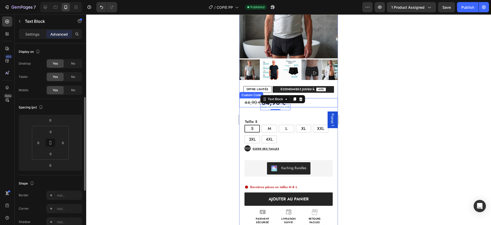
scroll to position [184, 0]
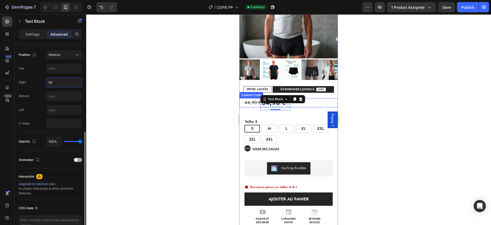
click at [64, 83] on input "92" at bounding box center [64, 82] width 35 height 9
type input "100"
click at [287, 111] on div "44,90 € 34,90 € Custom Code Title Line Vous économisez 10€ Text Block 0 Row Tai…" at bounding box center [288, 160] width 98 height 135
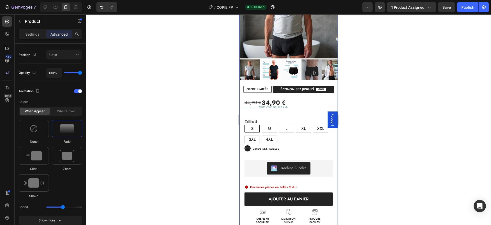
scroll to position [0, 0]
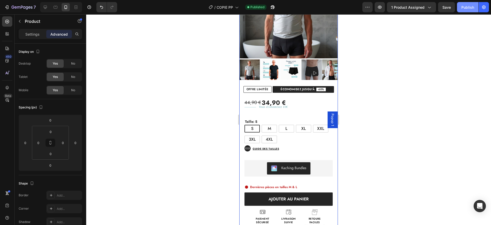
click at [467, 10] on button "Publish" at bounding box center [467, 7] width 21 height 10
click at [274, 107] on span "Vous économisez 10€" at bounding box center [273, 107] width 29 height 4
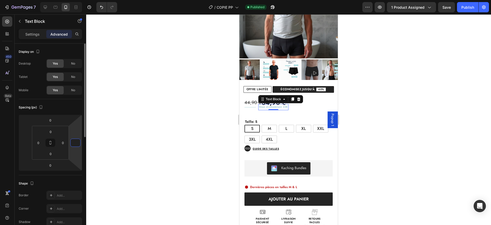
click at [73, 143] on input "number" at bounding box center [76, 143] width 8 height 8
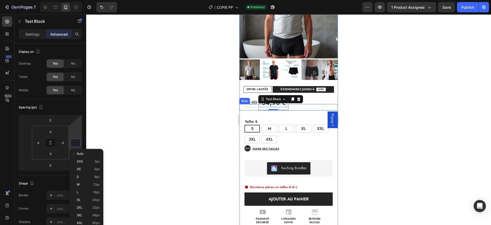
click at [287, 108] on div "Vous économisez 10€ Text Block 0" at bounding box center [299, 107] width 78 height 6
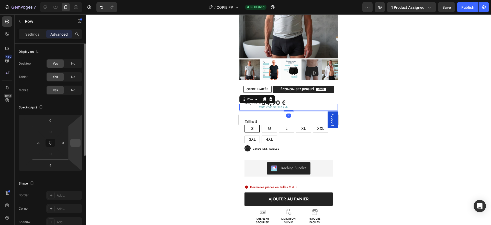
click at [76, 142] on input "number" at bounding box center [76, 143] width 8 height 8
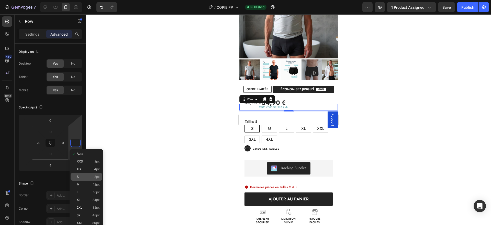
click at [92, 175] on p "S 8px" at bounding box center [88, 177] width 23 height 4
type input "8"
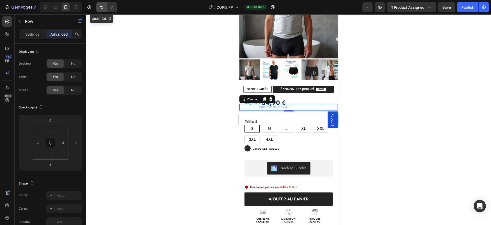
click at [103, 7] on icon "Undo/Redo" at bounding box center [101, 7] width 5 height 5
click at [302, 102] on div "44,90 € 34,90 €" at bounding box center [291, 102] width 93 height 9
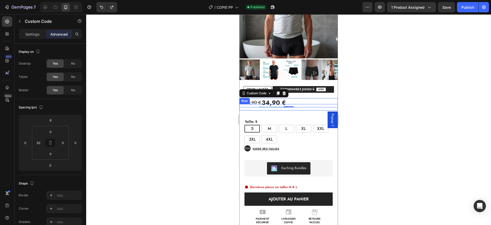
click at [298, 110] on div "Vous économisez 10€ Text Block" at bounding box center [299, 107] width 78 height 6
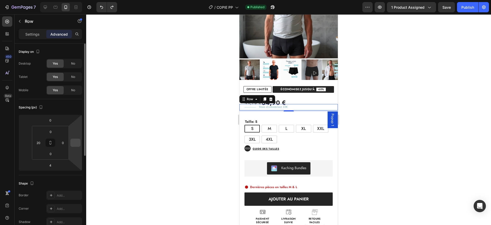
click at [76, 143] on input "number" at bounding box center [76, 143] width 8 height 8
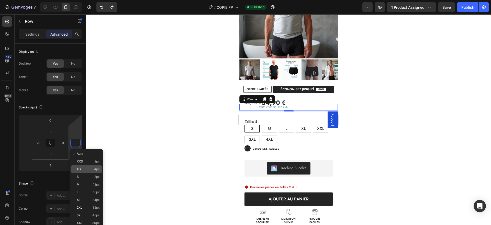
click at [91, 171] on div "XS 4px" at bounding box center [87, 169] width 32 height 8
type input "4"
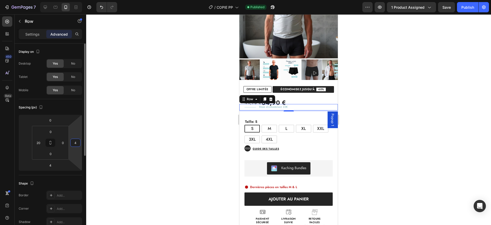
click at [76, 142] on input "4" at bounding box center [76, 143] width 8 height 8
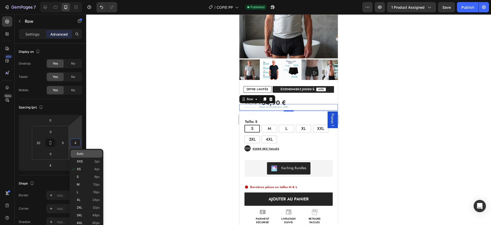
click at [84, 155] on p "Auto" at bounding box center [88, 154] width 23 height 4
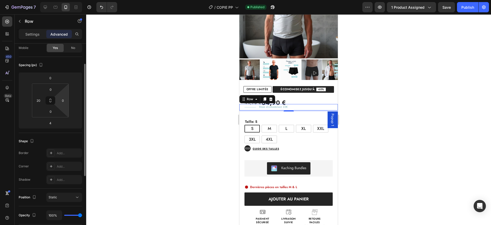
scroll to position [39, 0]
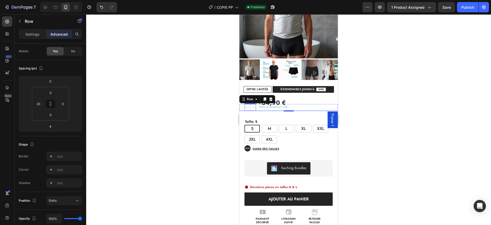
click at [248, 107] on div "Title Line" at bounding box center [251, 107] width 12 height 6
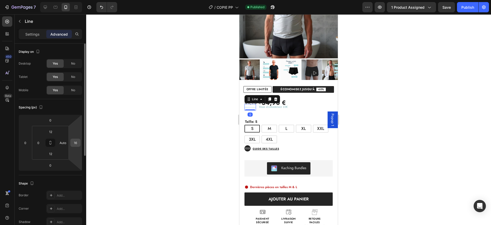
click at [76, 141] on input "16" at bounding box center [76, 143] width 8 height 8
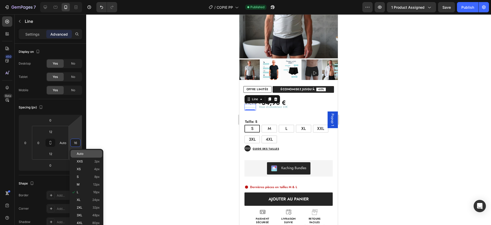
click at [85, 152] on p "Auto" at bounding box center [88, 154] width 23 height 4
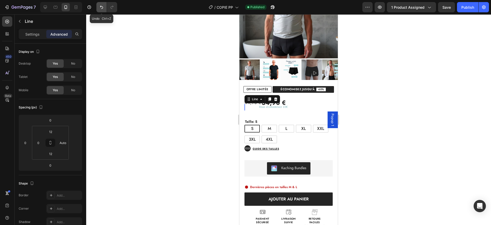
click at [99, 5] on icon "Undo/Redo" at bounding box center [101, 7] width 5 height 5
type input "16"
click at [290, 117] on div "Taille: S S S S M M M L L L XL XL XL XXL XXL XXL 3XL 3XL 3XL 4XL 4XL 4XL (P) Va…" at bounding box center [291, 128] width 93 height 29
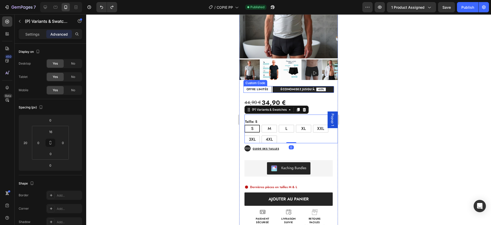
click at [302, 88] on span "ÉCONOMISEZ JUSQU’À" at bounding box center [298, 89] width 34 height 3
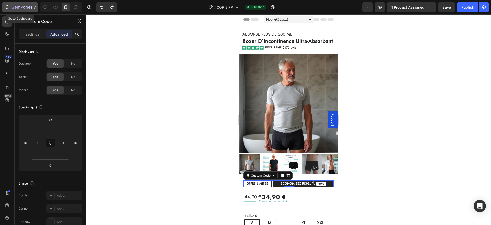
click at [18, 6] on icon "button" at bounding box center [18, 7] width 3 height 2
